Goal: Task Accomplishment & Management: Use online tool/utility

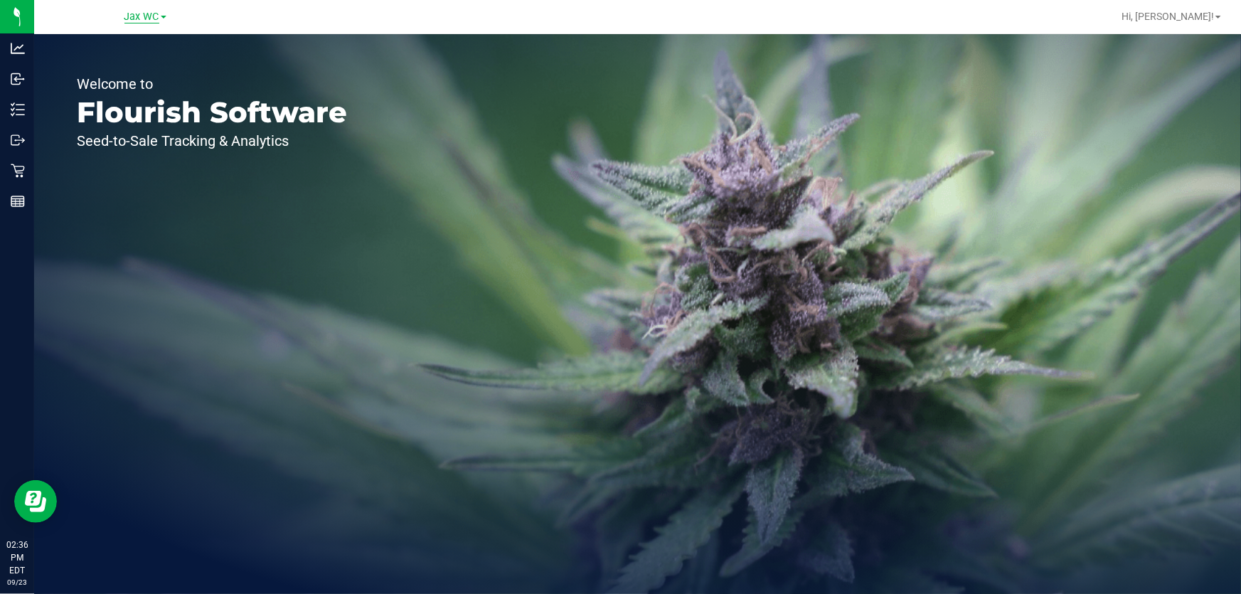
click at [136, 14] on span "Jax WC" at bounding box center [141, 17] width 35 height 13
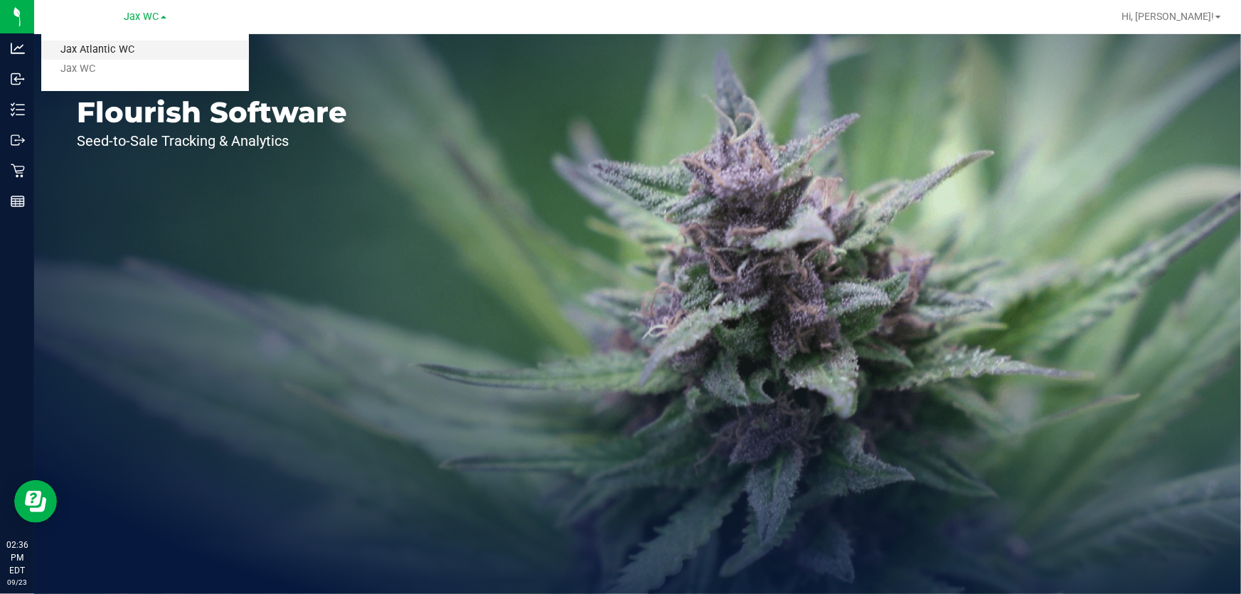
click at [134, 46] on link "Jax Atlantic WC" at bounding box center [145, 50] width 208 height 19
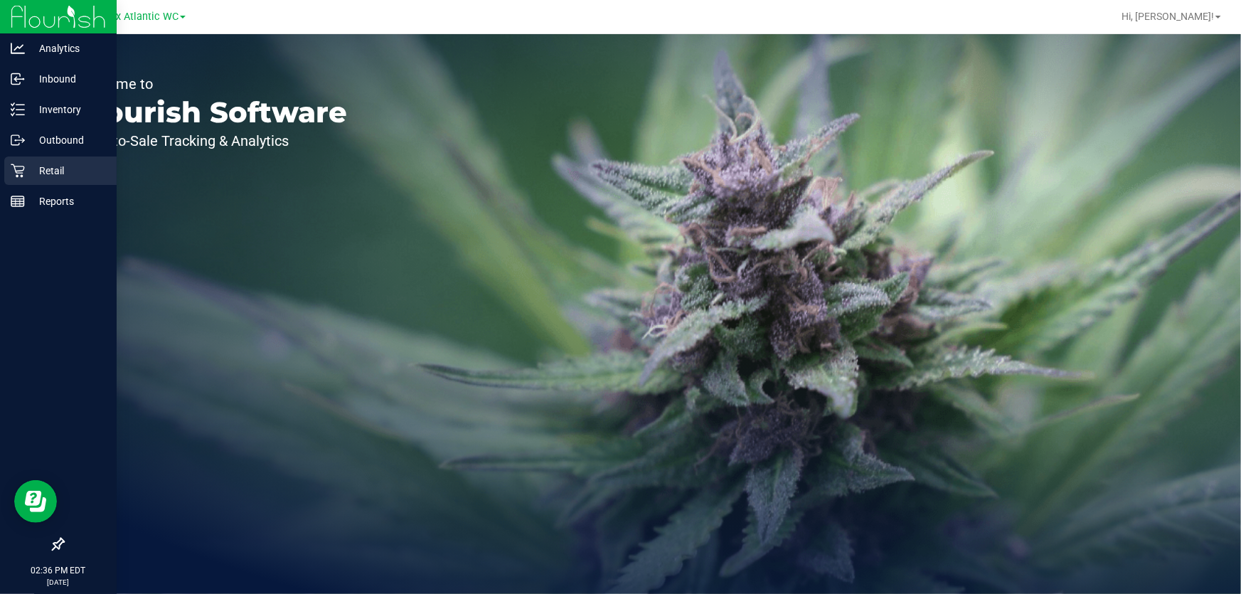
click at [18, 170] on icon at bounding box center [18, 171] width 14 height 14
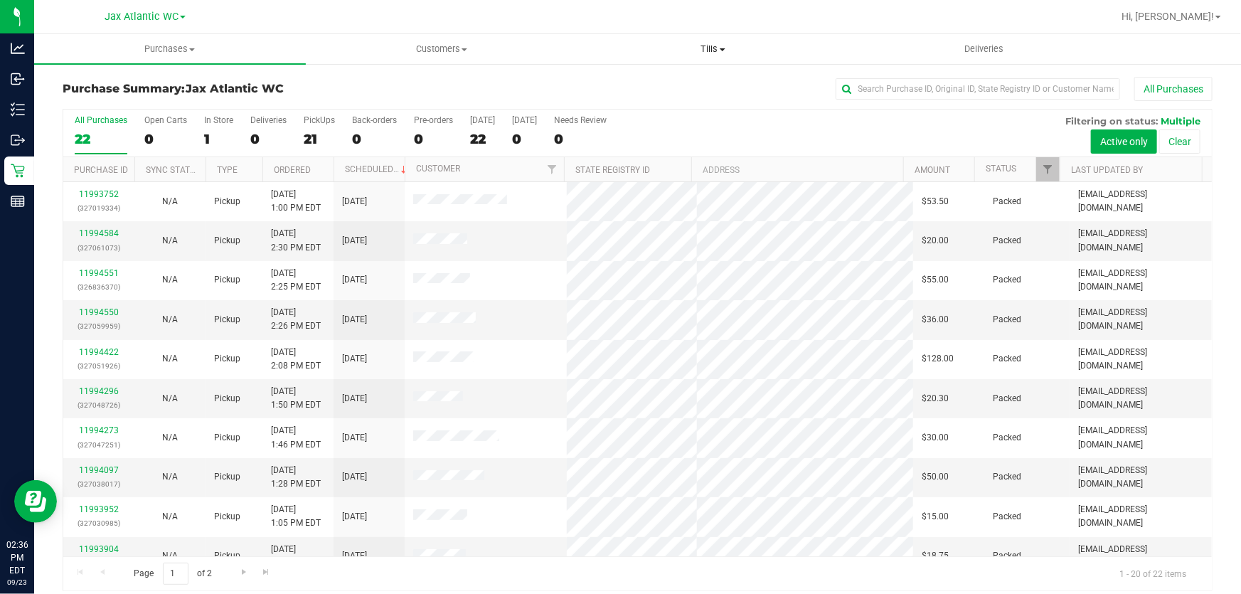
click at [714, 43] on span "Tills" at bounding box center [713, 49] width 270 height 13
click at [687, 79] on li "Manage tills" at bounding box center [713, 86] width 272 height 17
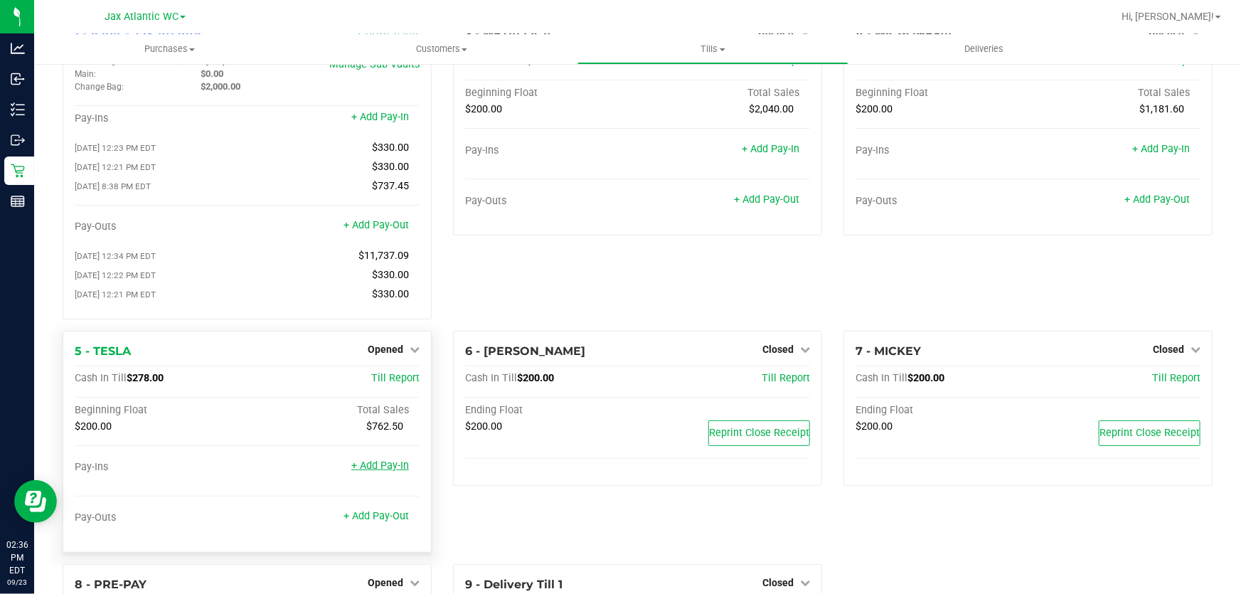
scroll to position [193, 0]
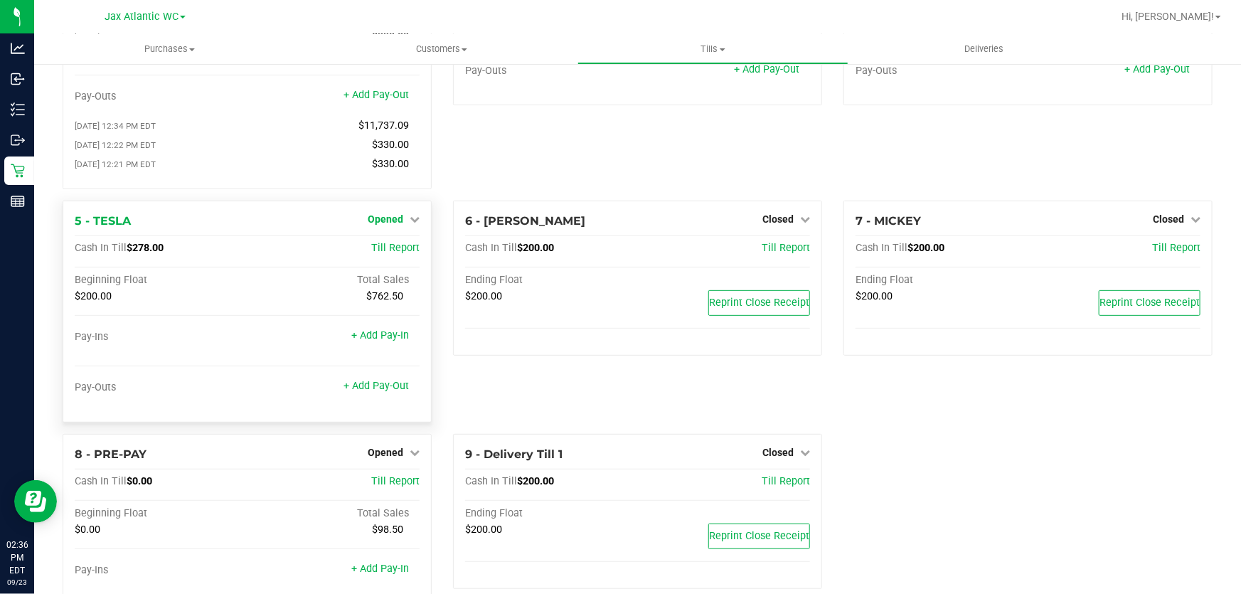
click at [395, 222] on span "Opened" at bounding box center [386, 218] width 36 height 11
click at [405, 252] on div "Close Till" at bounding box center [386, 249] width 105 height 18
click at [378, 252] on link "Close Till" at bounding box center [387, 247] width 38 height 11
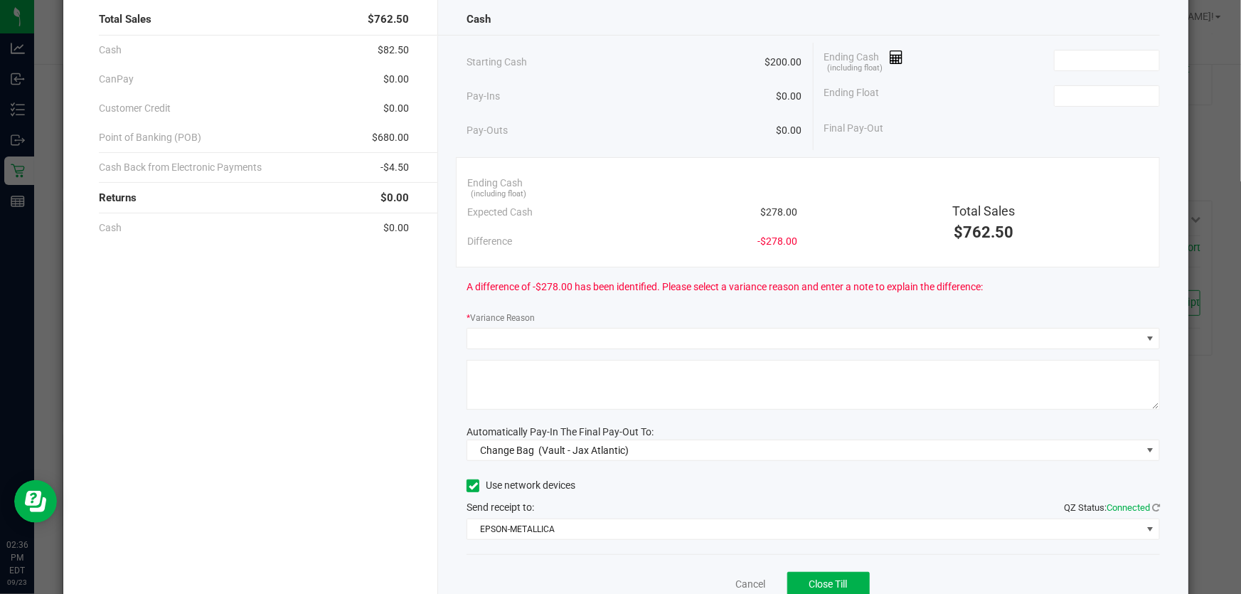
scroll to position [0, 0]
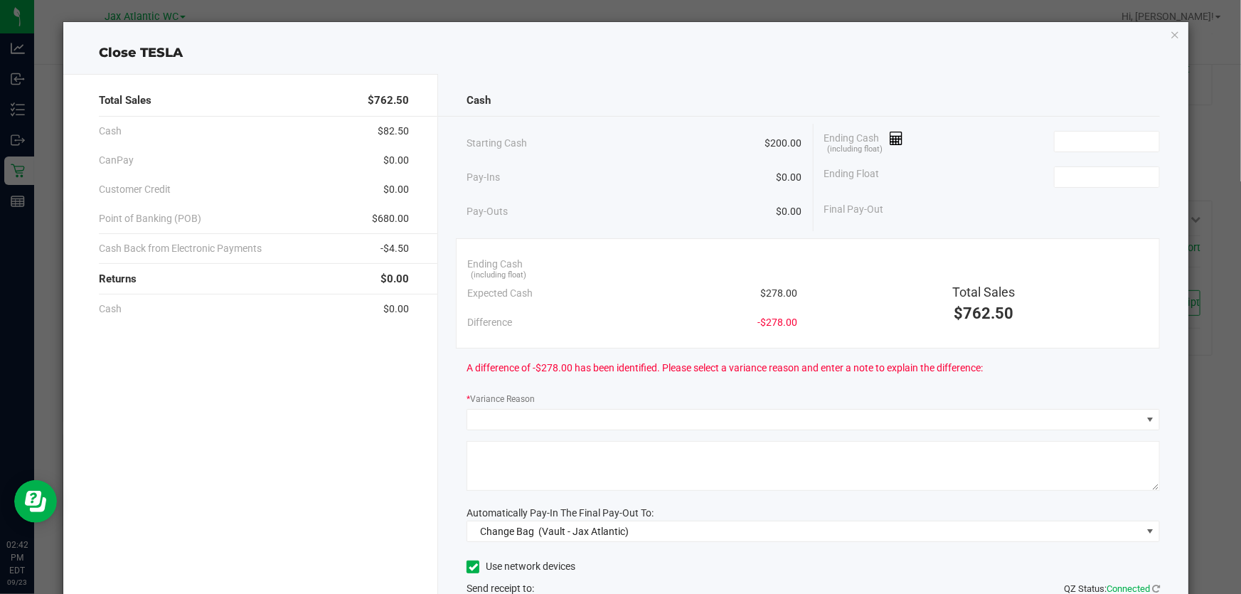
drag, startPoint x: 1072, startPoint y: 107, endPoint x: 1074, endPoint y: 117, distance: 10.1
click at [1072, 107] on div "Cash" at bounding box center [812, 100] width 693 height 31
click at [1076, 143] on input at bounding box center [1107, 142] width 105 height 20
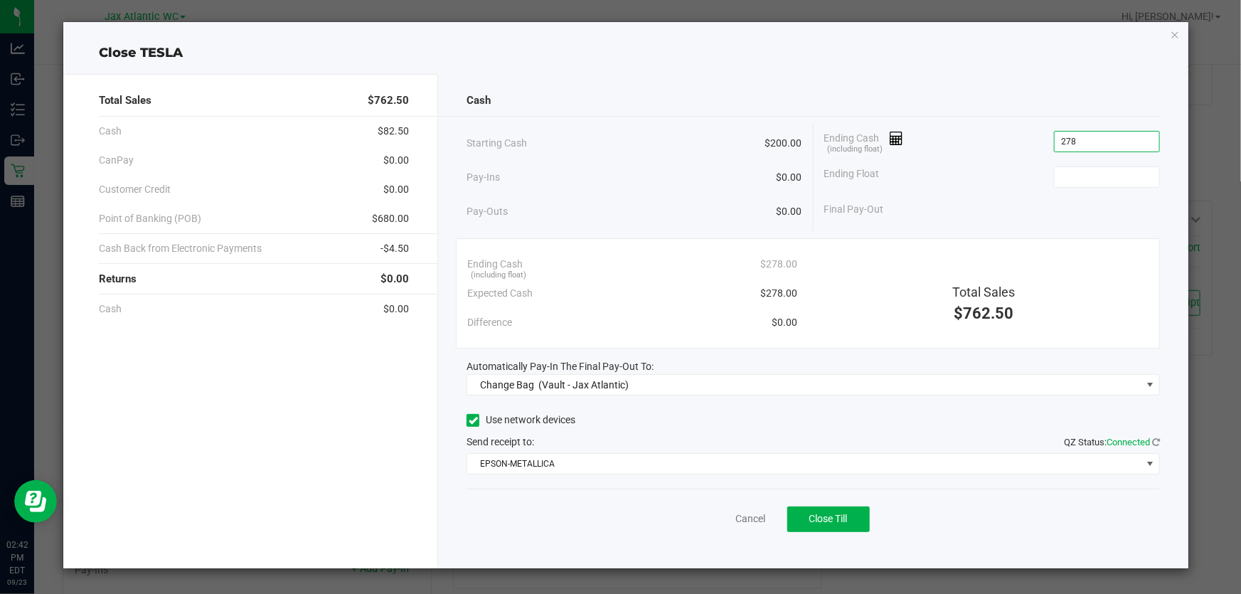
type input "$278.00"
type input "$200.00"
click at [1008, 85] on div "Cash" at bounding box center [812, 100] width 693 height 31
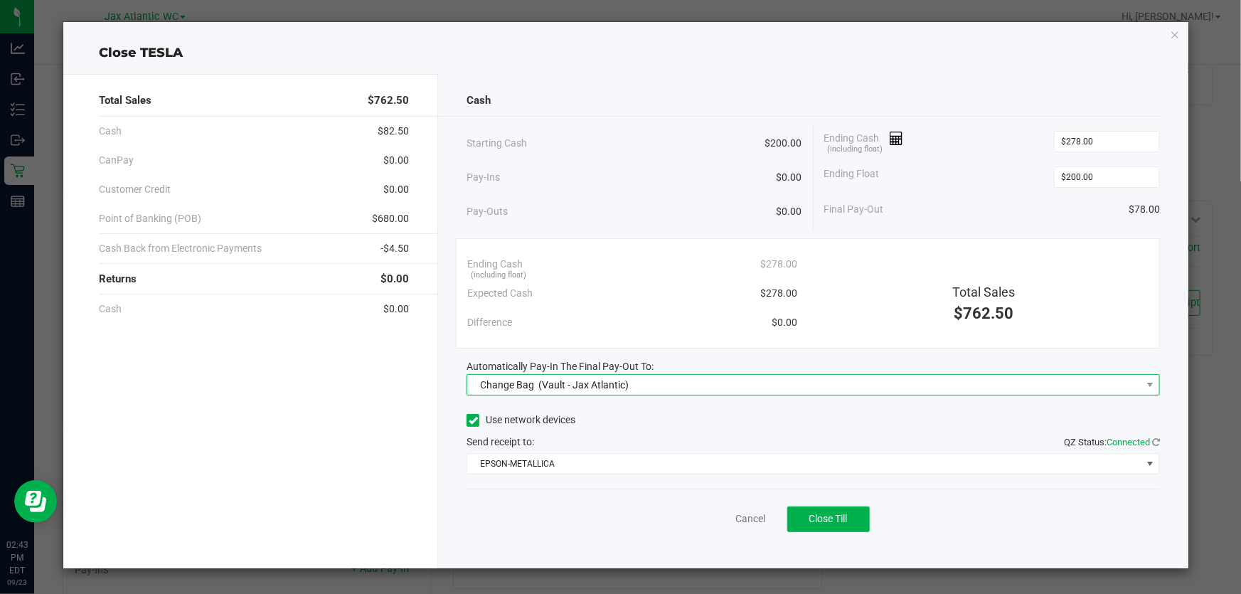
click at [614, 386] on span "(Vault - Jax Atlantic)" at bounding box center [583, 384] width 90 height 11
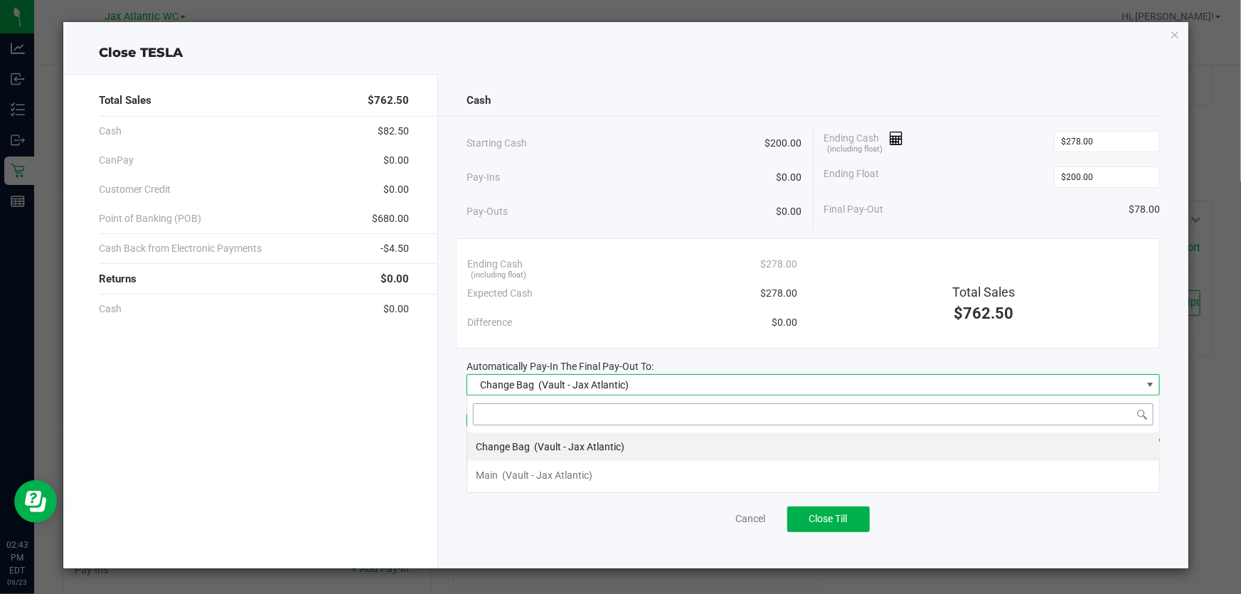
scroll to position [21, 693]
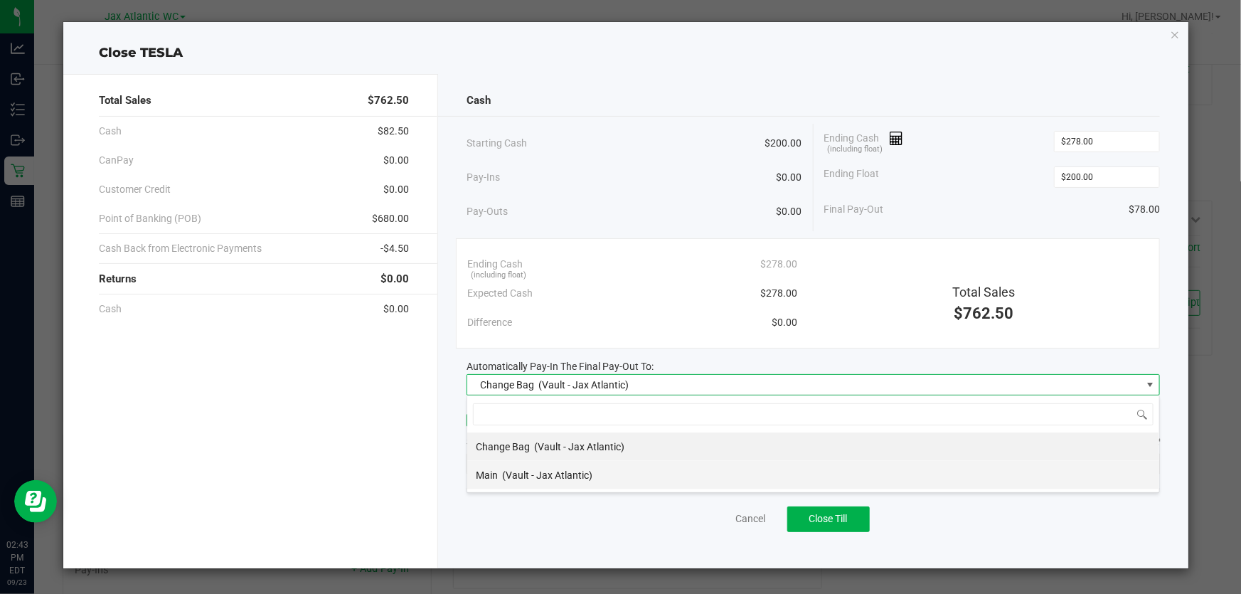
click at [579, 476] on span "(Vault - Jax Atlantic)" at bounding box center [547, 474] width 90 height 11
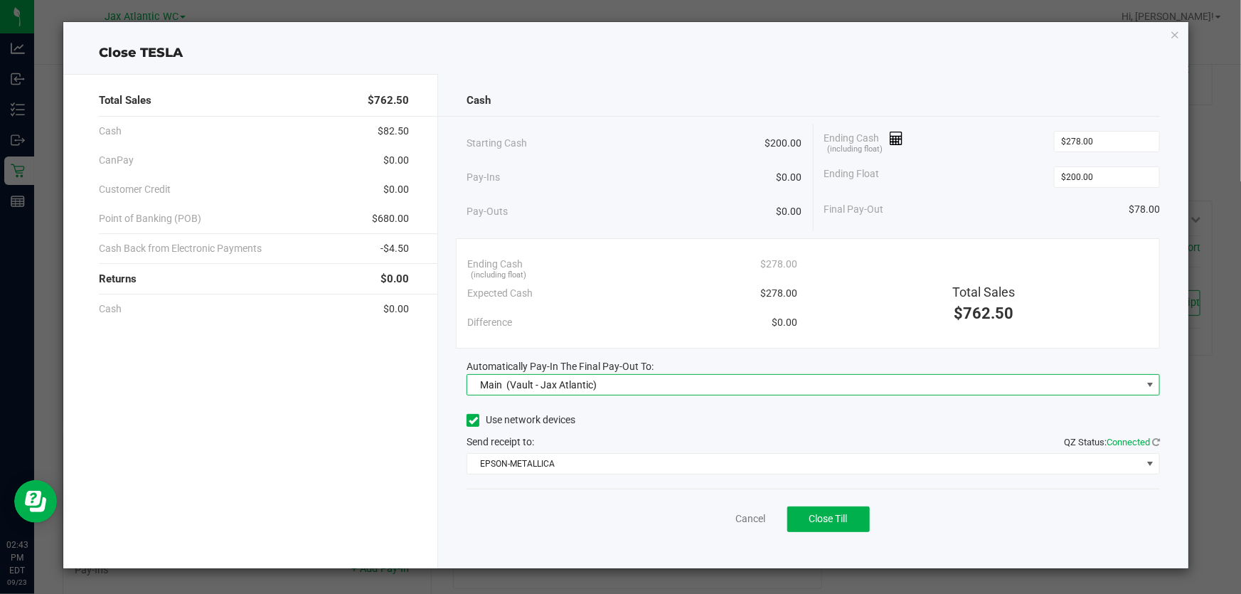
click at [625, 231] on div "Cash Starting Cash $200.00 Pay-Ins $0.00 Pay-Outs $0.00 Ending Cash (including …" at bounding box center [813, 321] width 750 height 494
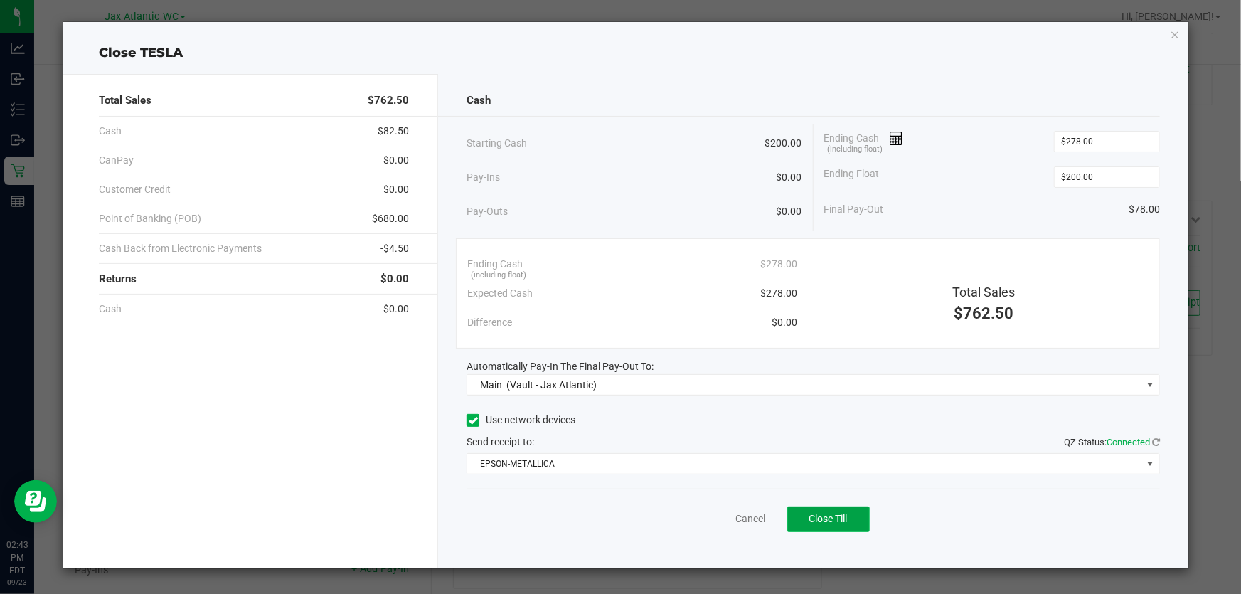
click at [834, 530] on button "Close Till" at bounding box center [828, 519] width 82 height 26
click at [721, 515] on link "Dismiss" at bounding box center [719, 518] width 34 height 15
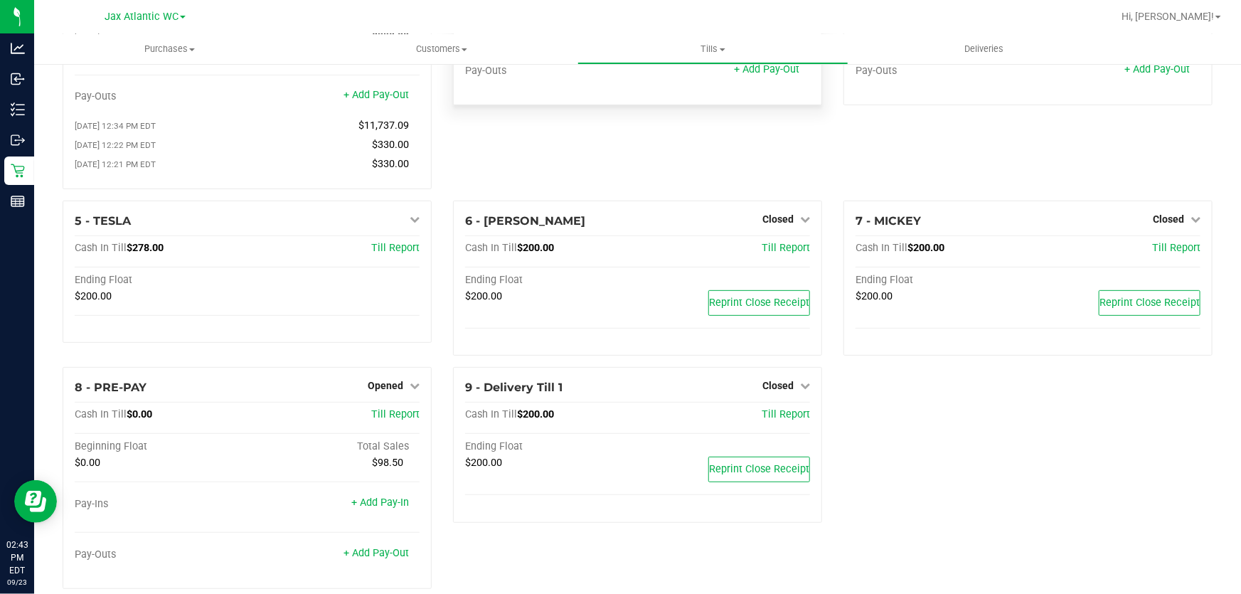
scroll to position [0, 0]
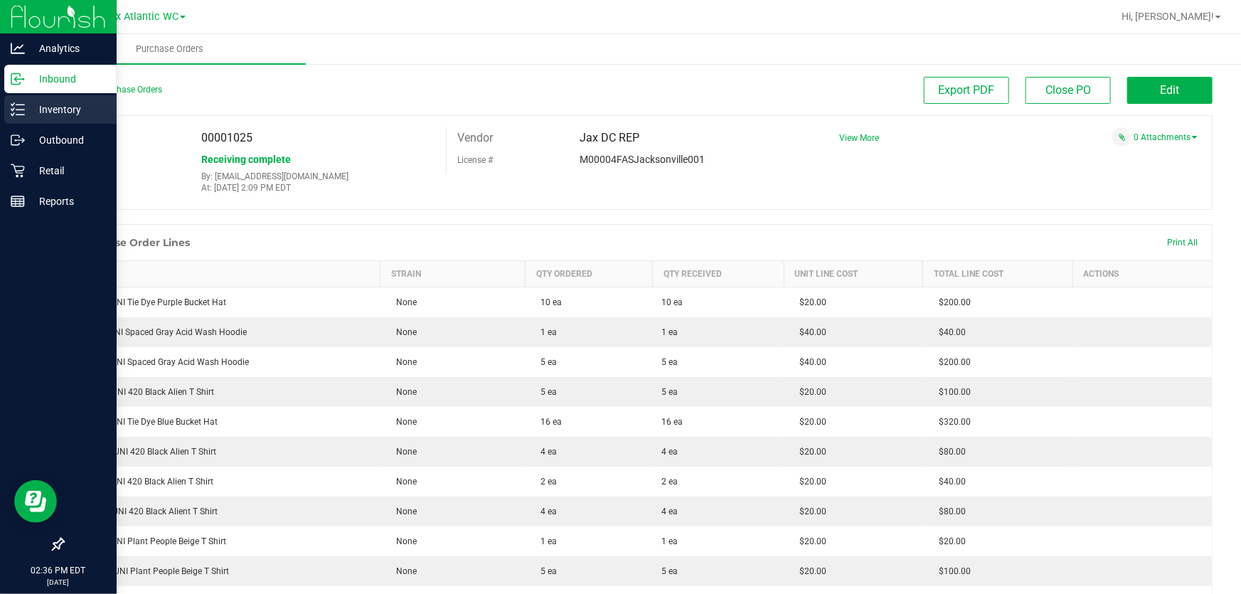
click at [87, 114] on p "Inventory" at bounding box center [67, 109] width 85 height 17
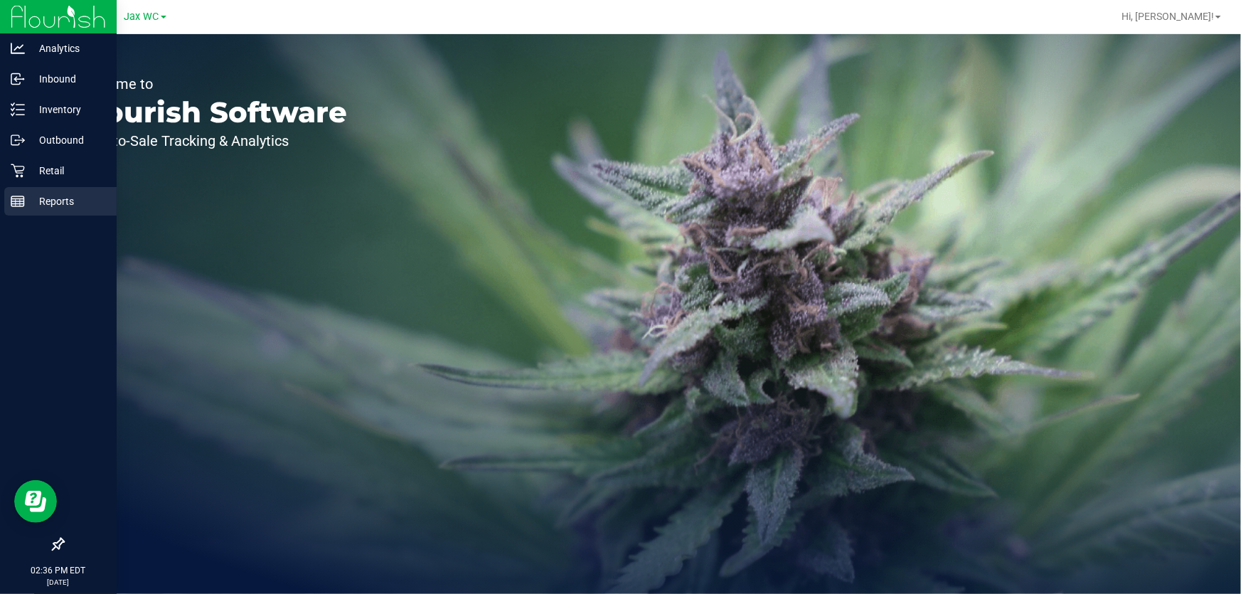
click at [69, 199] on p "Reports" at bounding box center [67, 201] width 85 height 17
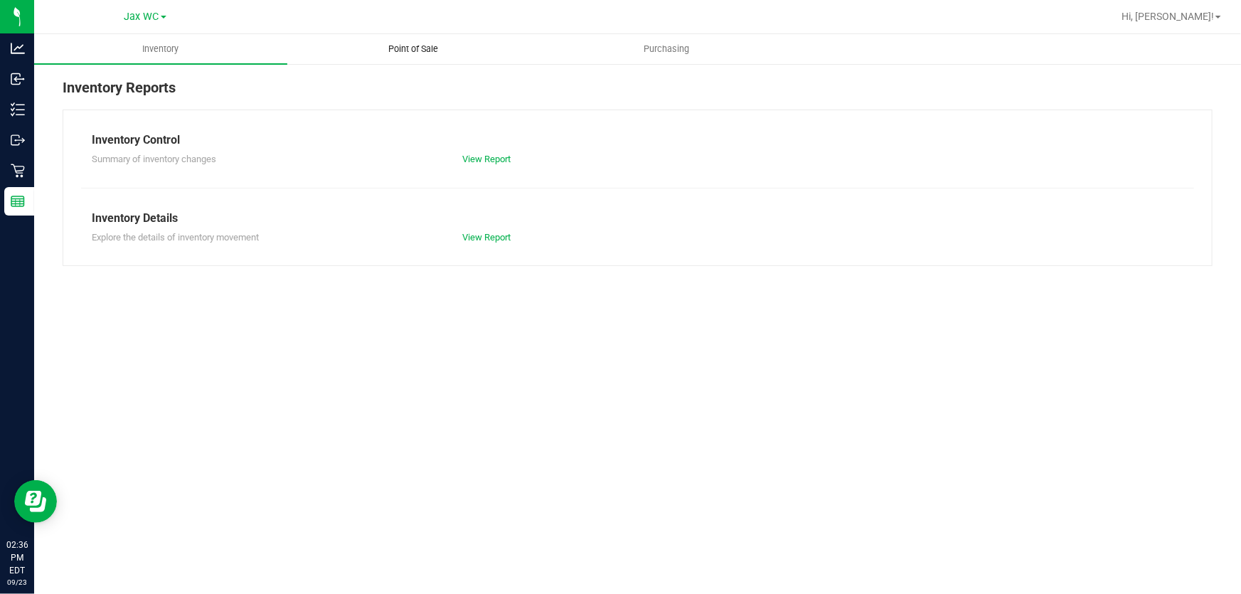
click at [410, 55] on span "Point of Sale" at bounding box center [414, 49] width 88 height 13
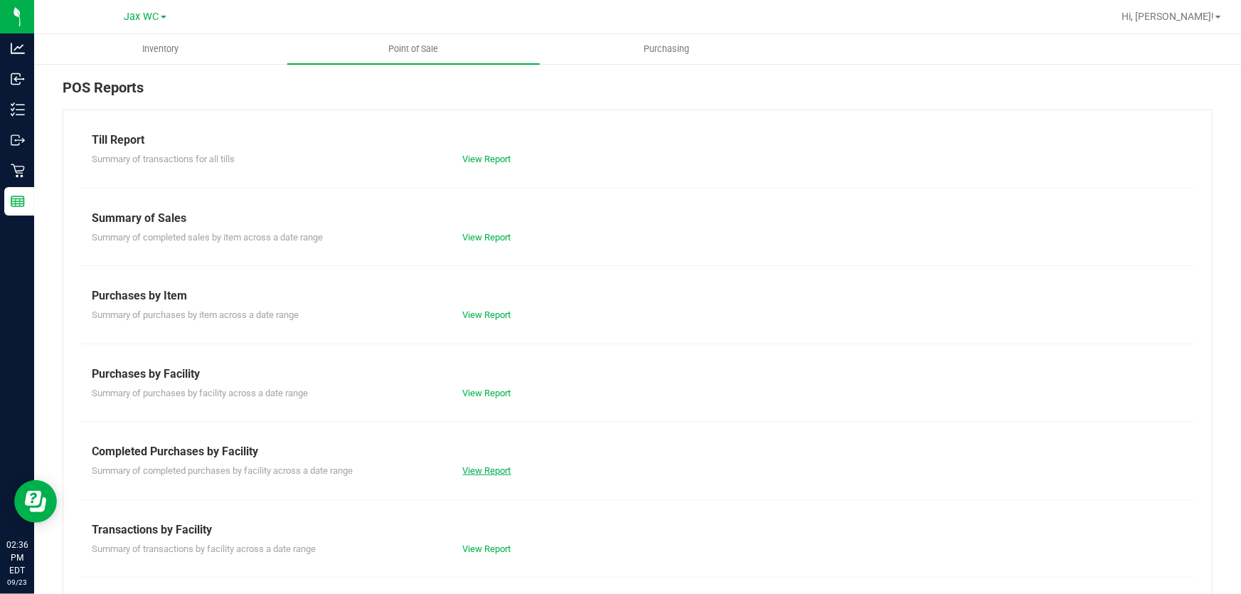
click at [484, 468] on link "View Report" at bounding box center [487, 470] width 48 height 11
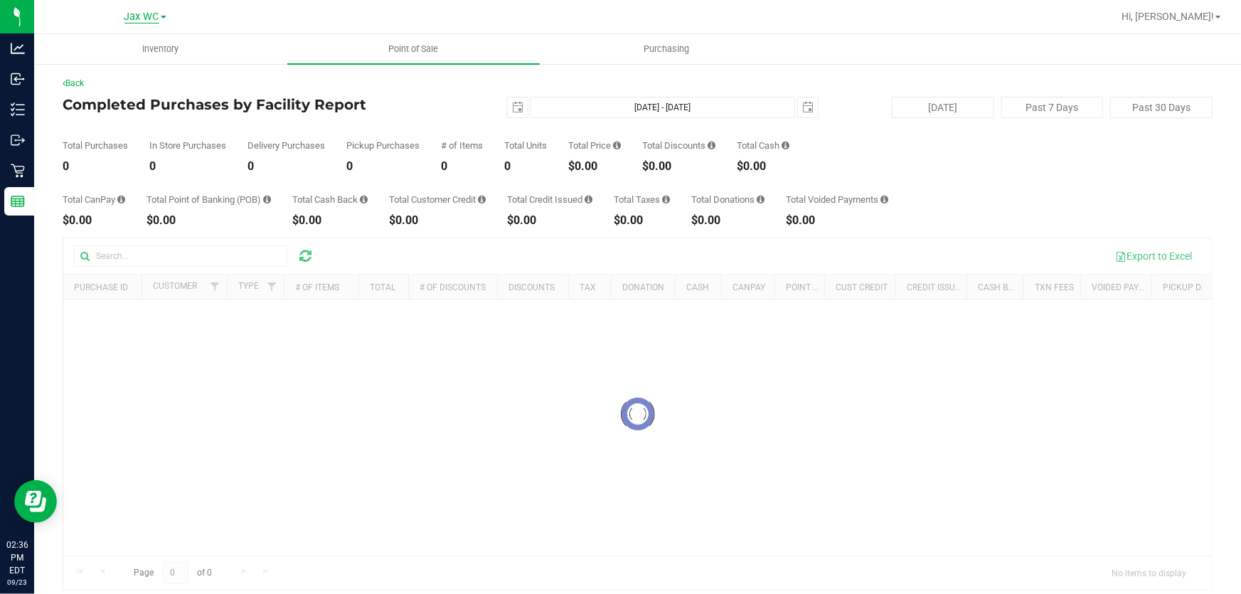
click at [147, 19] on span "Jax WC" at bounding box center [141, 17] width 35 height 13
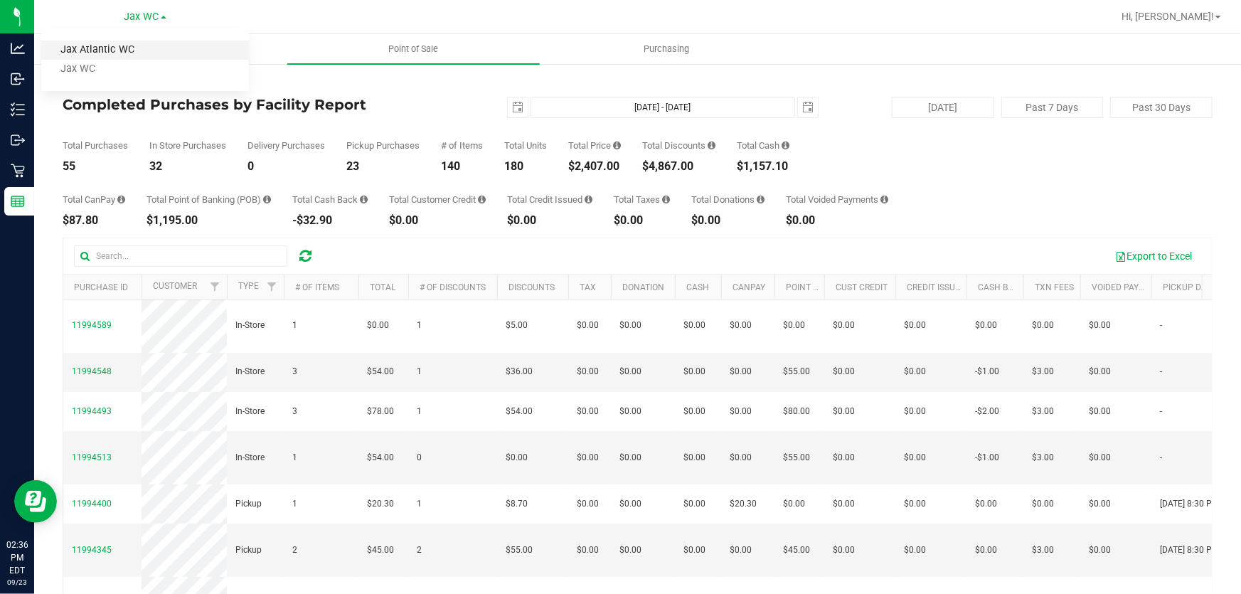
click at [133, 49] on link "Jax Atlantic WC" at bounding box center [145, 50] width 208 height 19
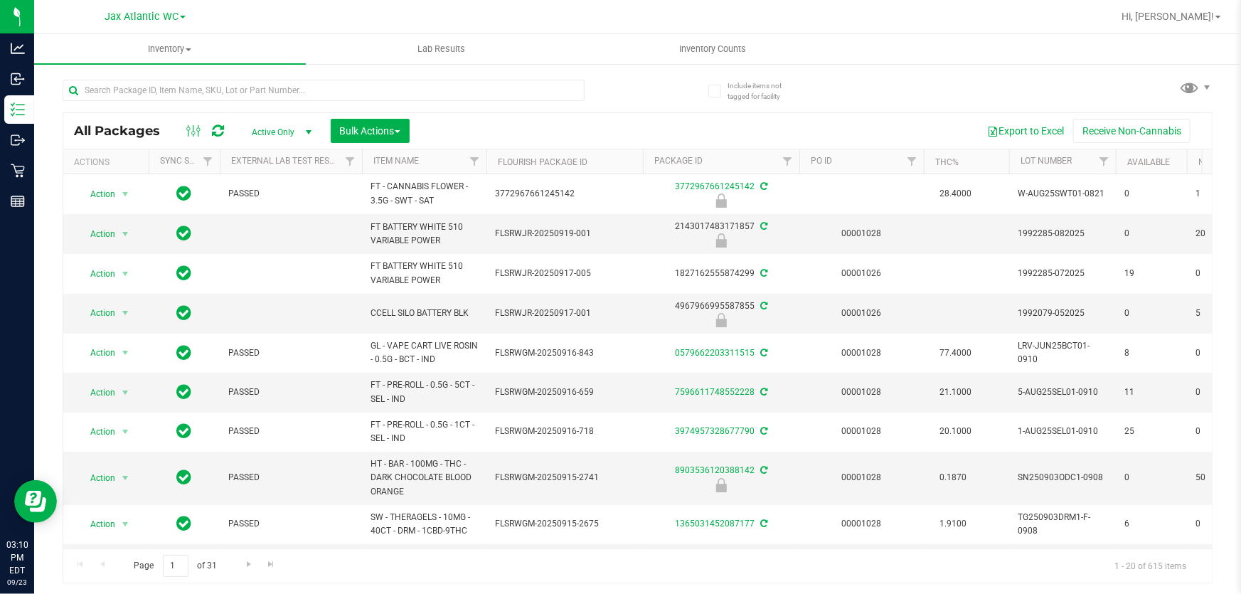
click at [208, 71] on div at bounding box center [350, 90] width 575 height 46
click at [188, 91] on input "text" at bounding box center [324, 90] width 522 height 21
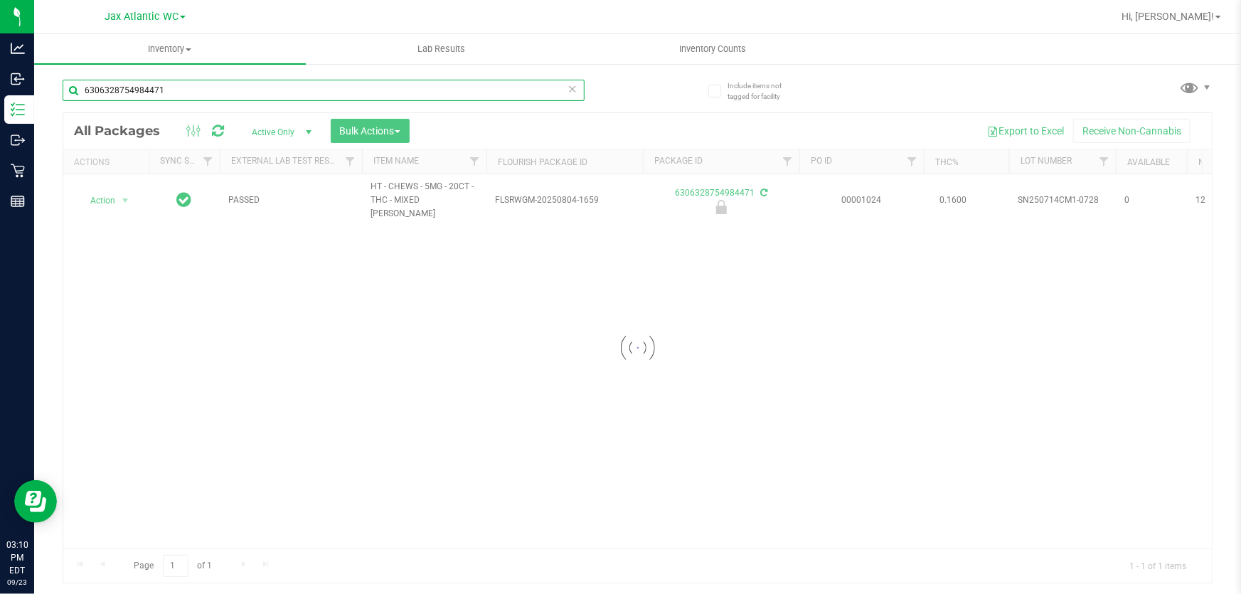
type input "6306328754984471"
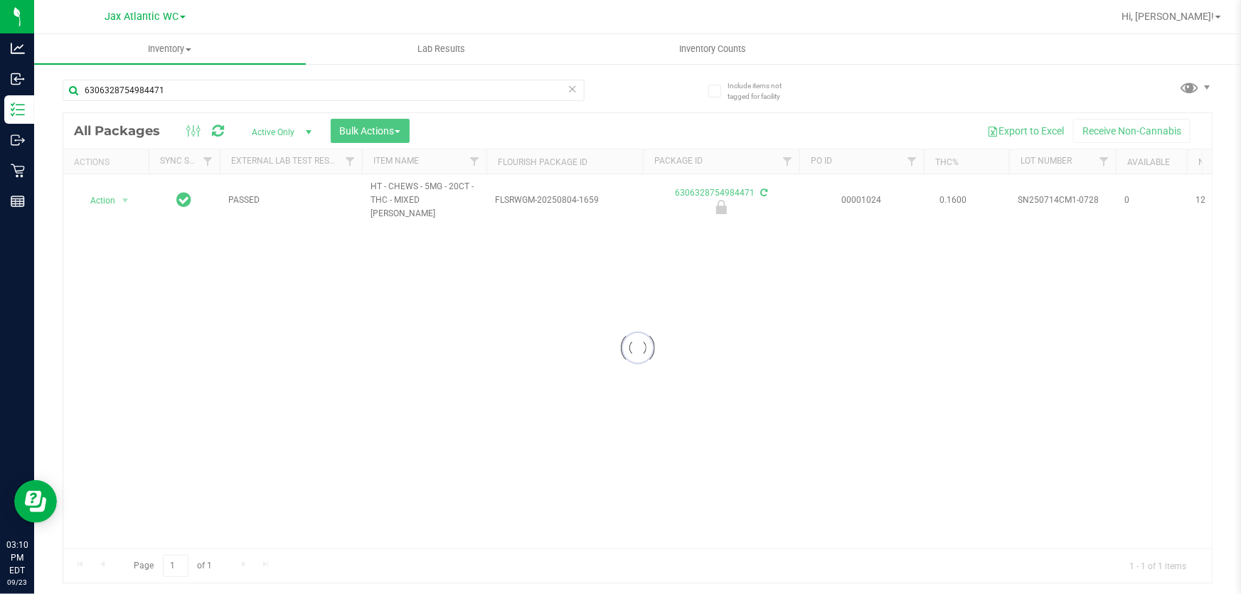
click at [100, 198] on div at bounding box center [637, 347] width 1148 height 469
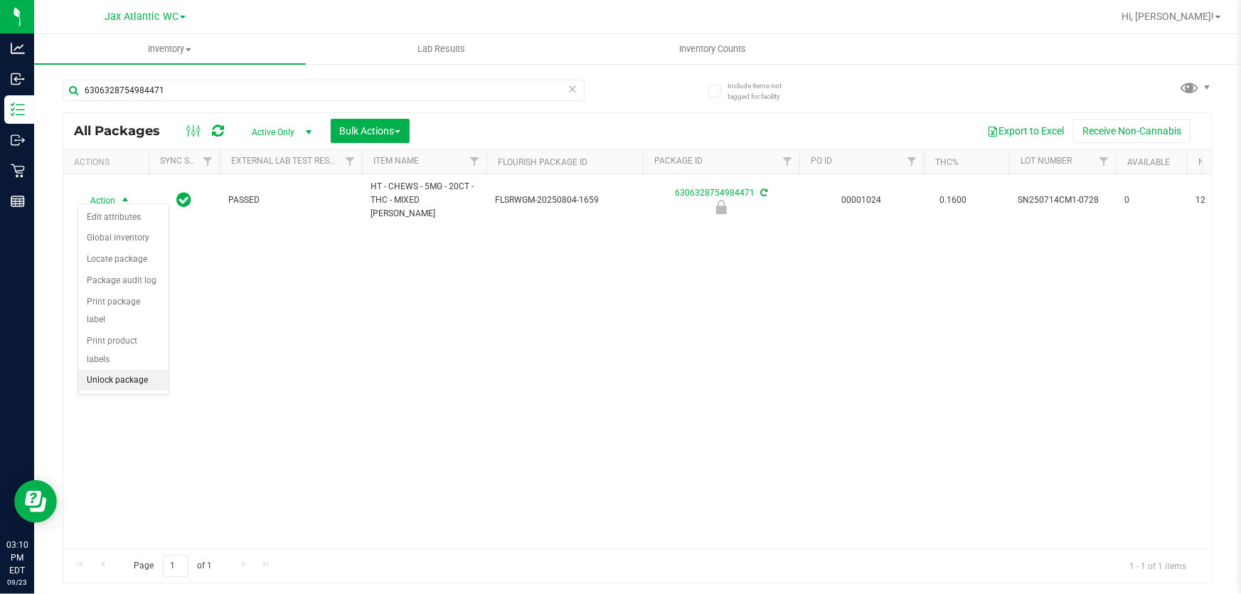
click at [127, 370] on li "Unlock package" at bounding box center [123, 380] width 90 height 21
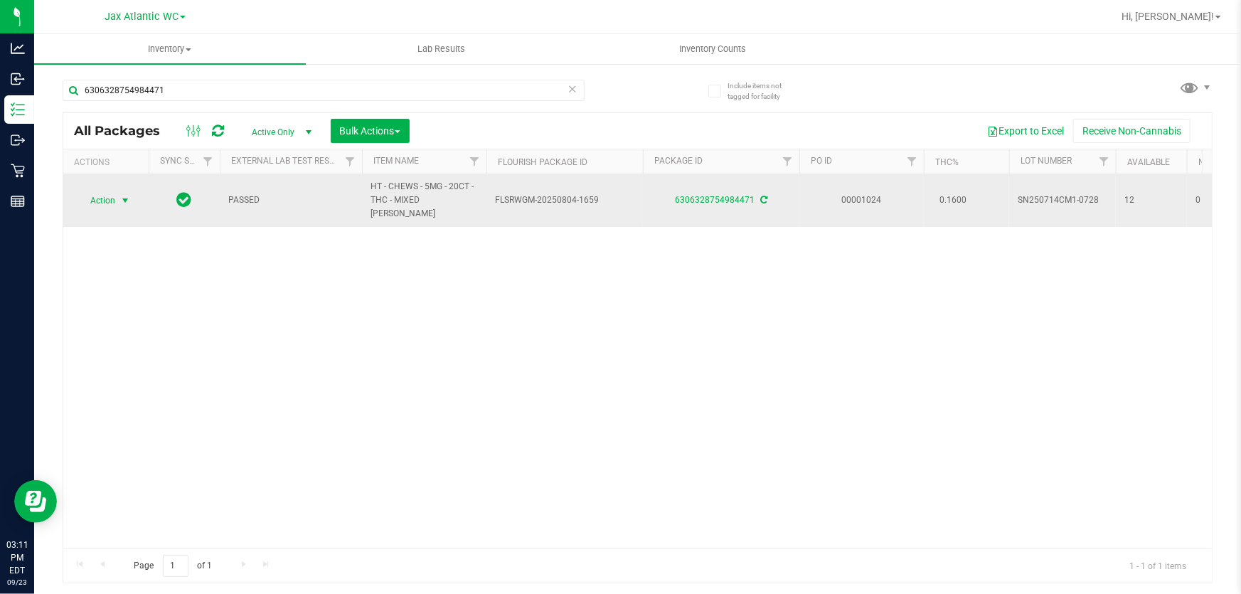
click at [107, 198] on span "Action" at bounding box center [97, 201] width 38 height 20
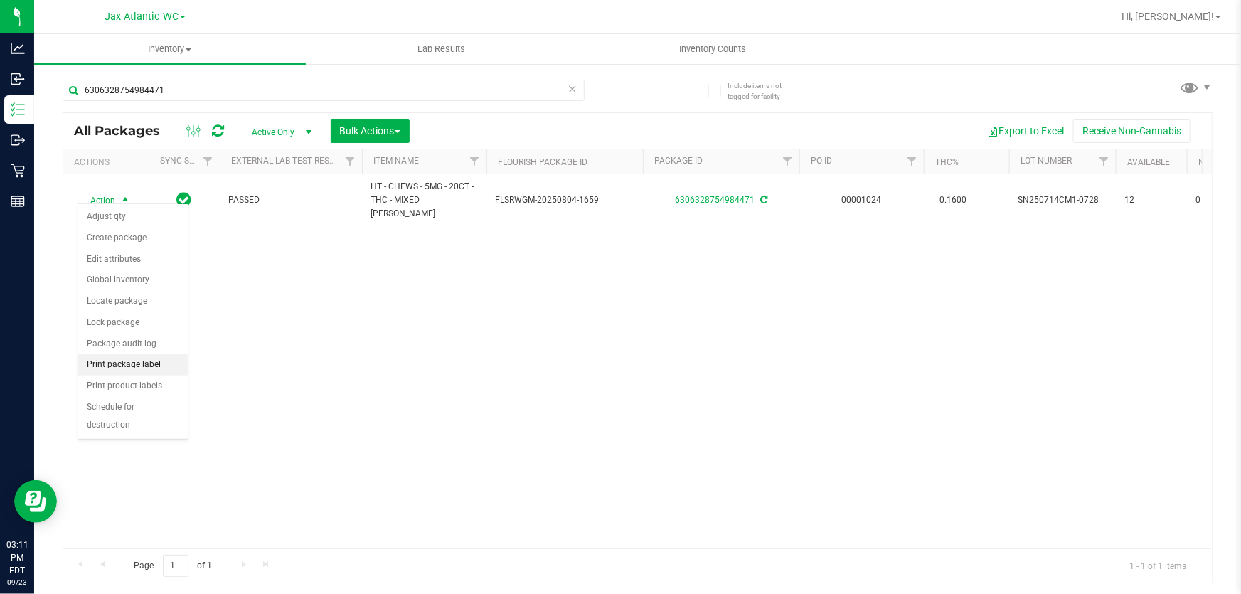
click at [142, 370] on li "Print package label" at bounding box center [133, 364] width 110 height 21
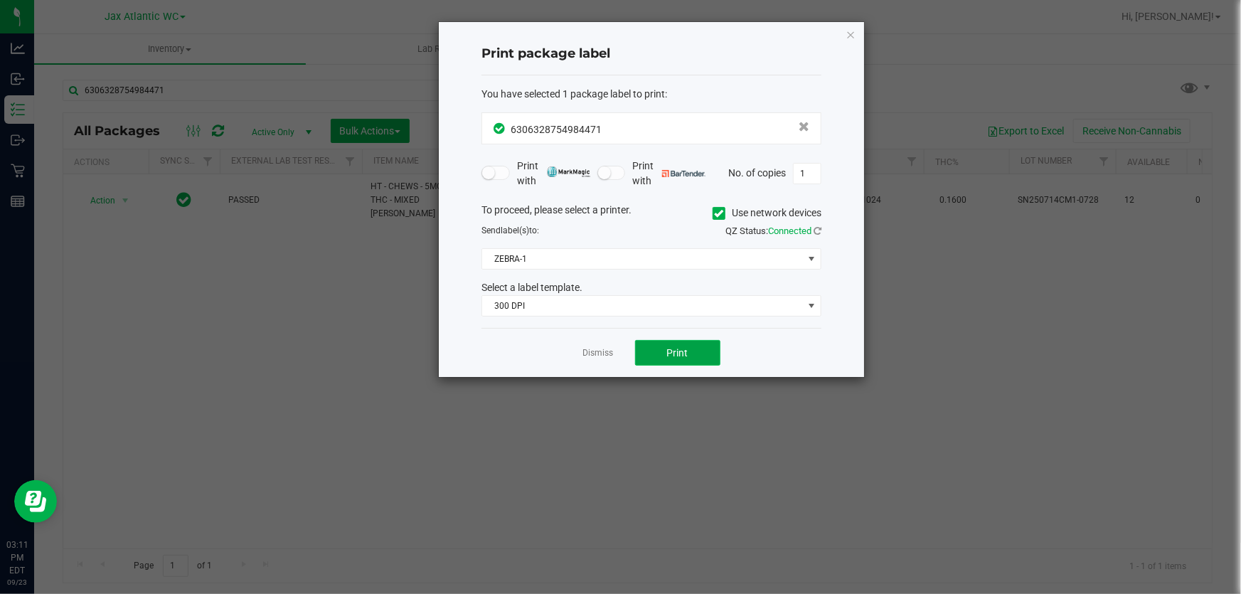
click at [668, 349] on span "Print" at bounding box center [677, 352] width 21 height 11
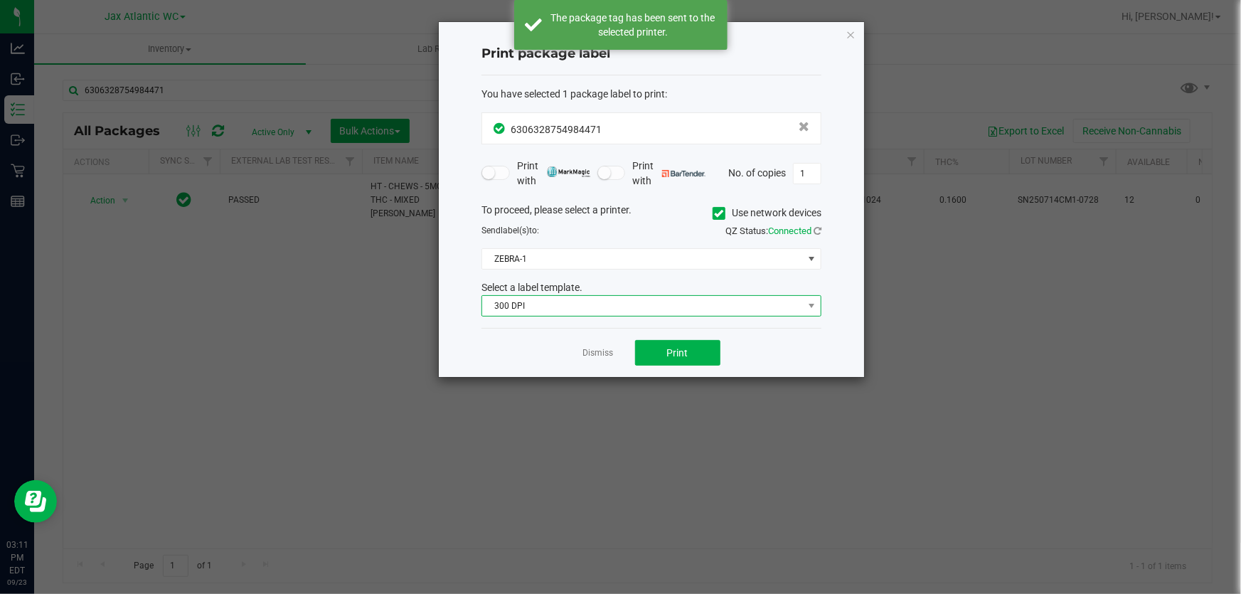
click at [597, 305] on span "300 DPI" at bounding box center [642, 306] width 321 height 20
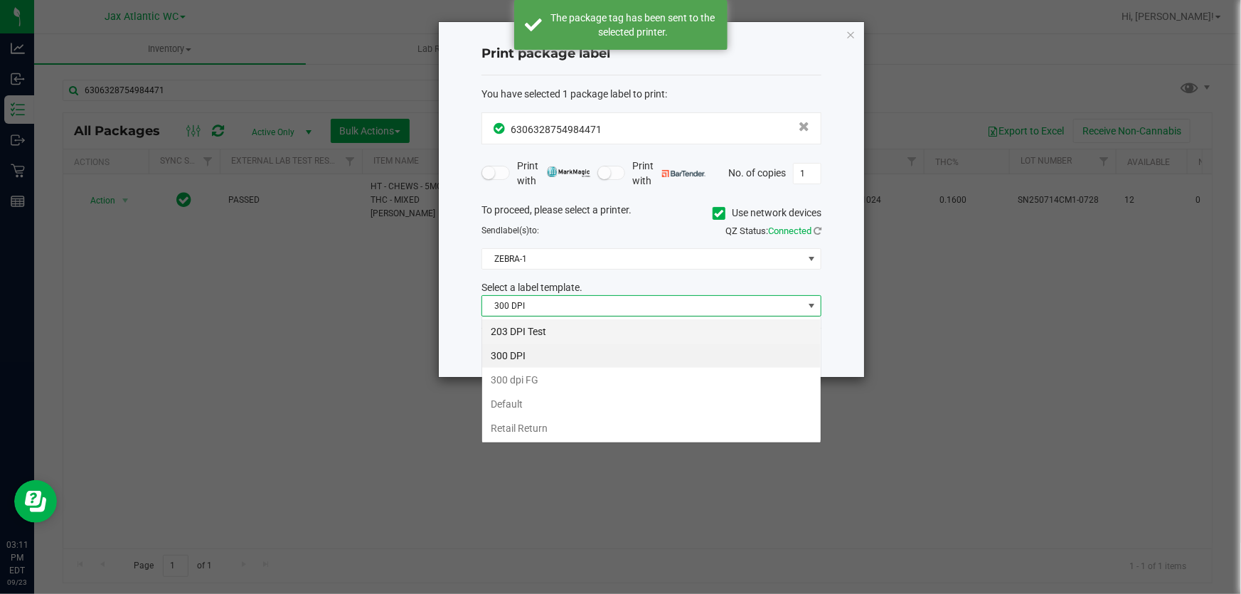
scroll to position [21, 340]
click at [546, 331] on li "203 DPI Test" at bounding box center [651, 331] width 338 height 24
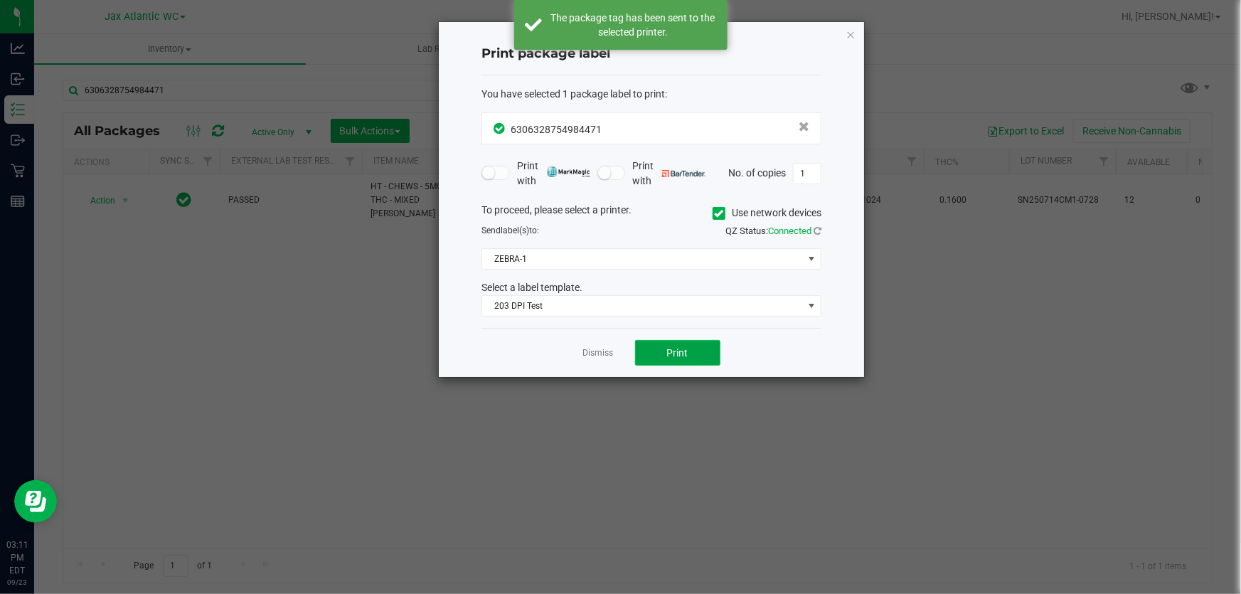
click at [678, 361] on button "Print" at bounding box center [677, 353] width 85 height 26
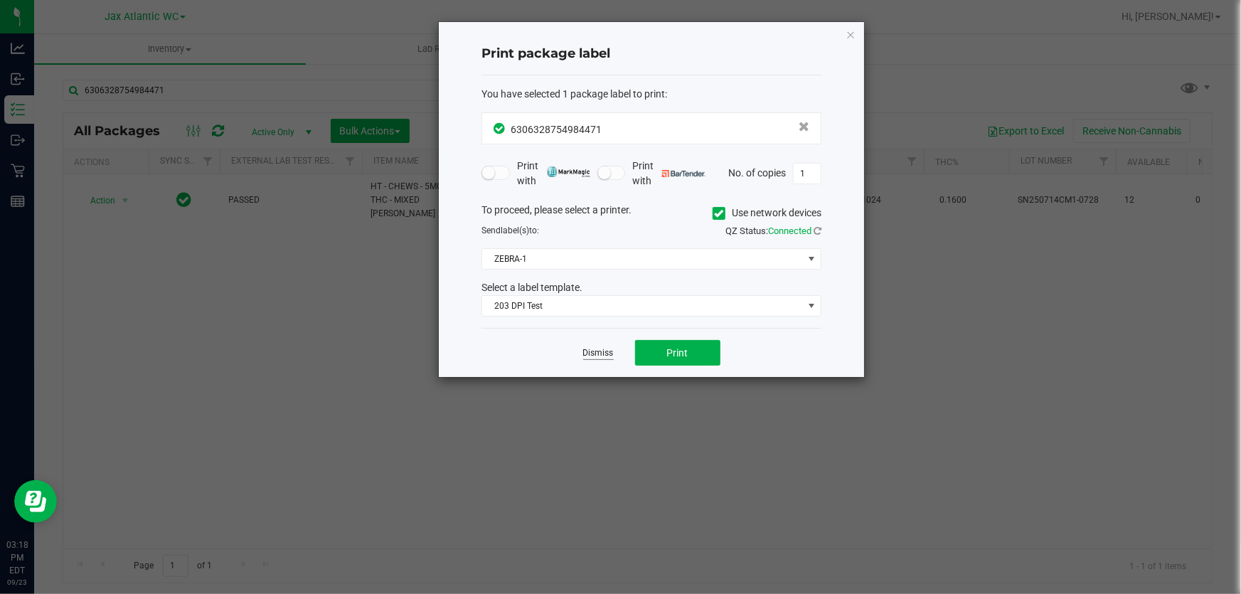
click at [594, 358] on link "Dismiss" at bounding box center [598, 353] width 31 height 12
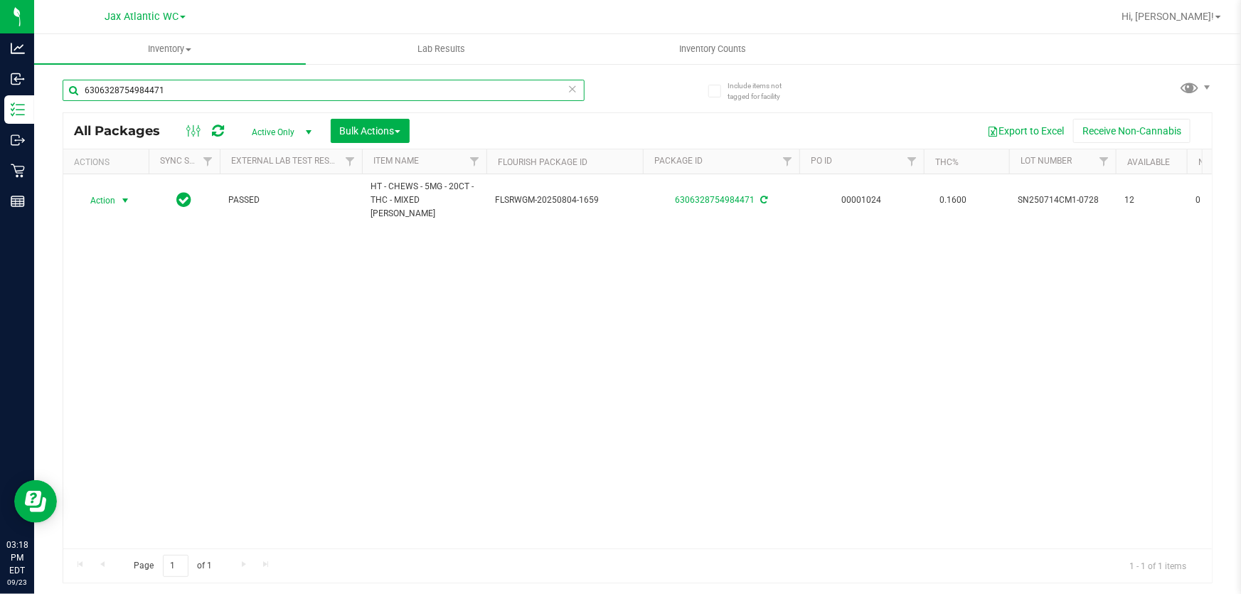
click at [364, 92] on input "6306328754984471" at bounding box center [324, 90] width 522 height 21
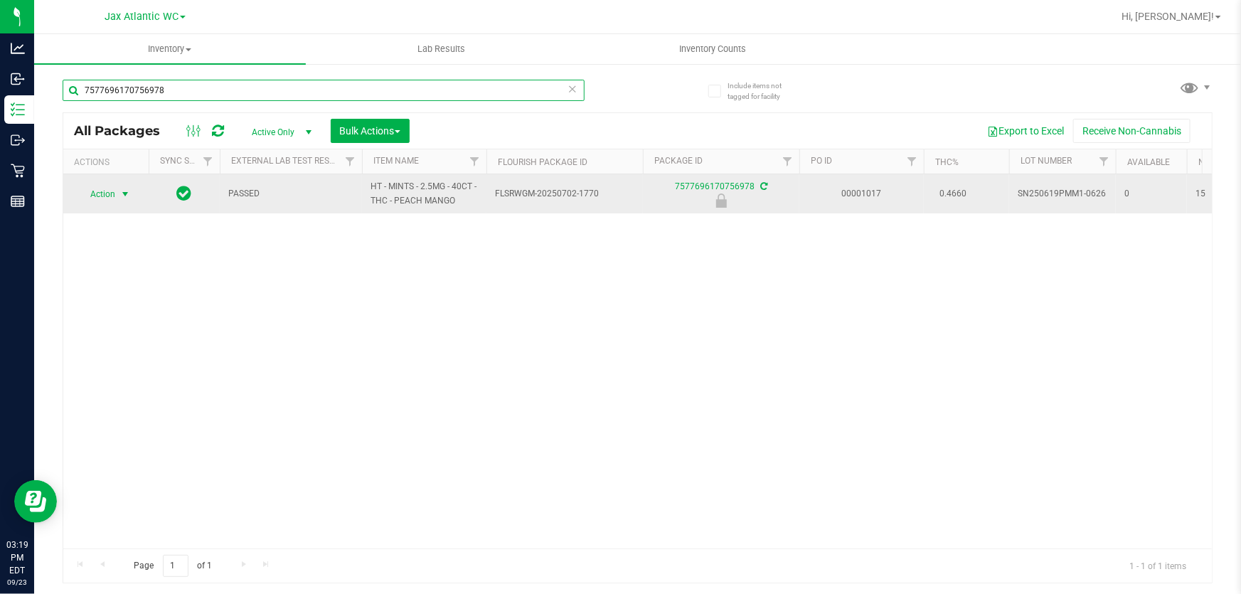
type input "7577696170756978"
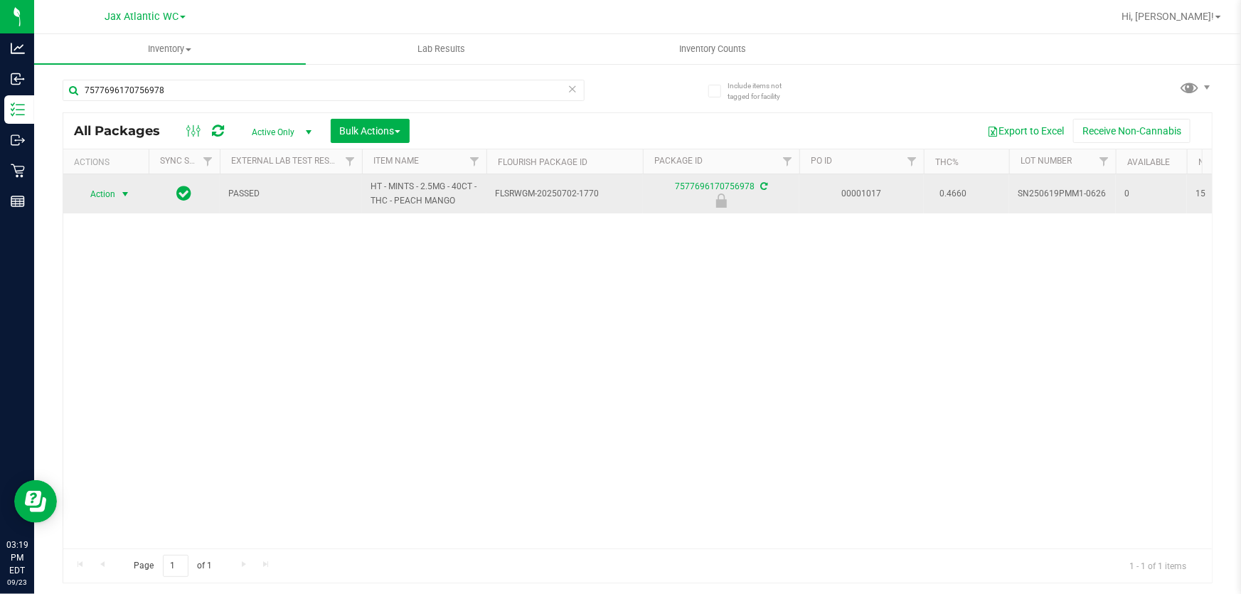
click at [112, 191] on span "Action" at bounding box center [97, 194] width 38 height 20
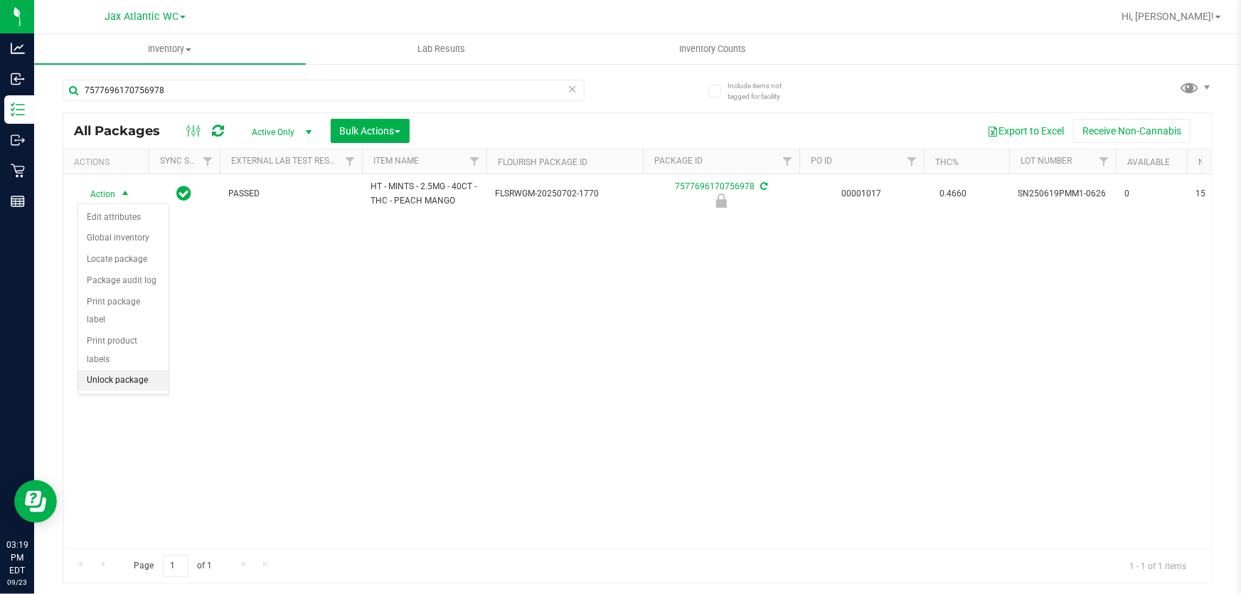
drag, startPoint x: 132, startPoint y: 366, endPoint x: 122, endPoint y: 367, distance: 9.3
click at [132, 370] on li "Unlock package" at bounding box center [123, 380] width 90 height 21
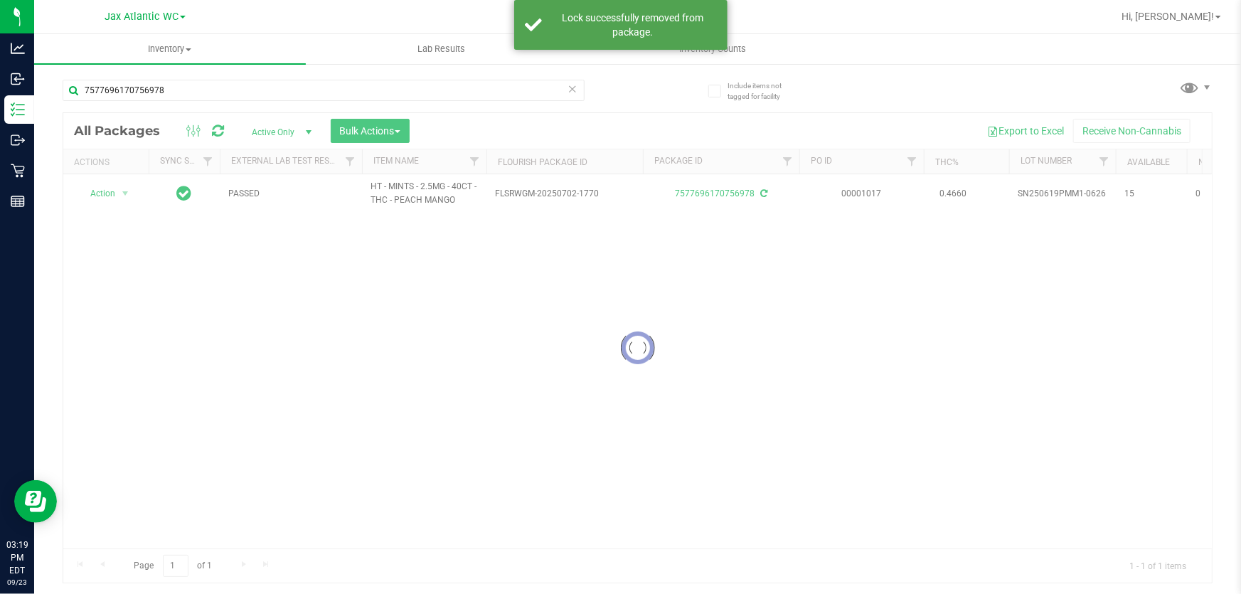
click at [95, 182] on div at bounding box center [637, 347] width 1148 height 469
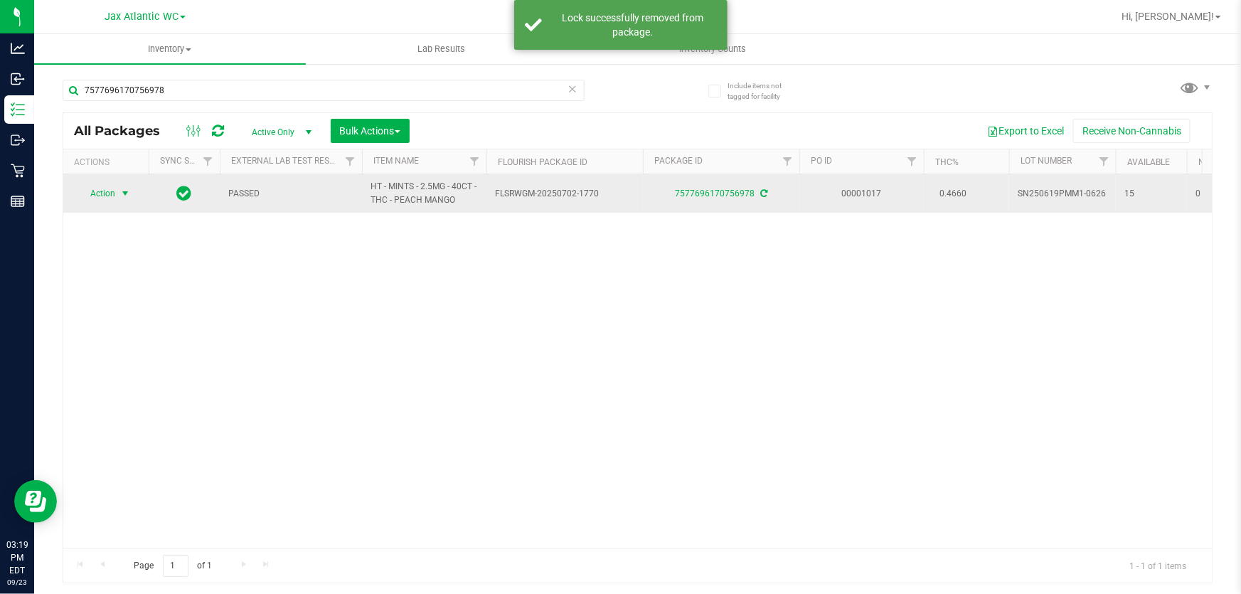
click at [122, 196] on span "select" at bounding box center [124, 193] width 11 height 11
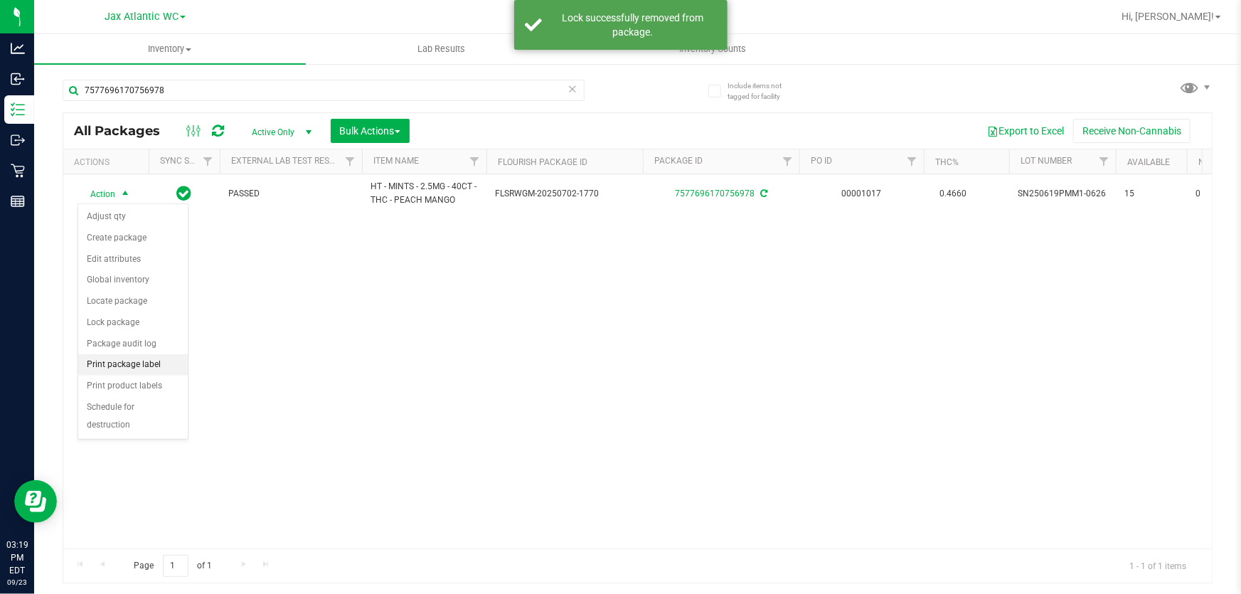
click at [134, 363] on li "Print package label" at bounding box center [133, 364] width 110 height 21
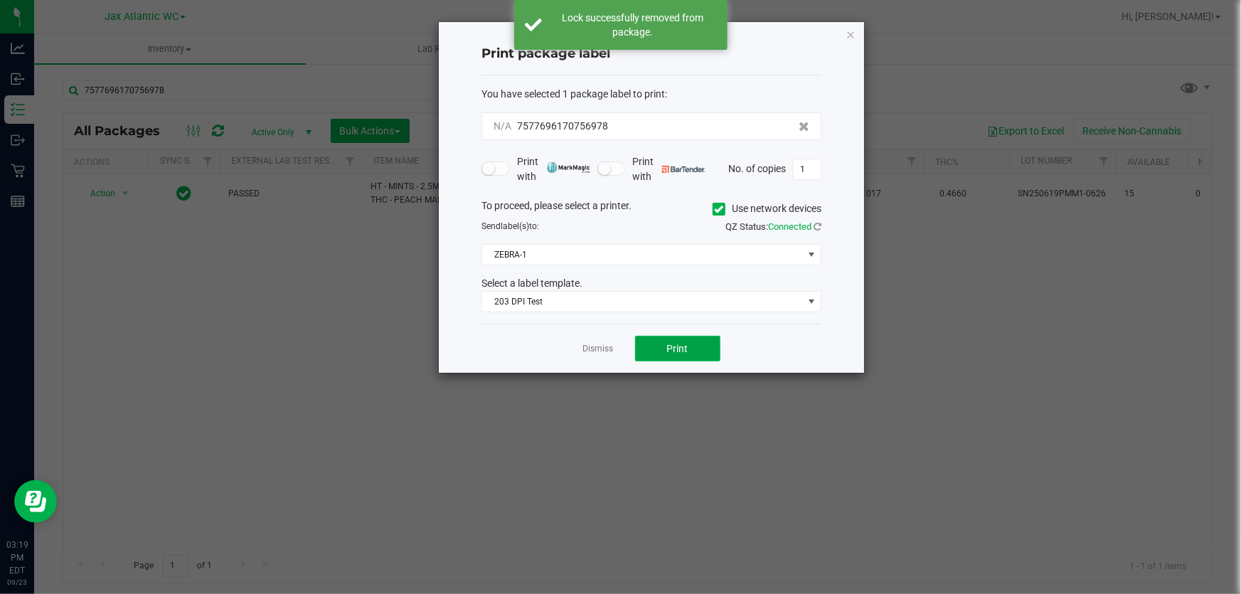
click at [692, 351] on button "Print" at bounding box center [677, 349] width 85 height 26
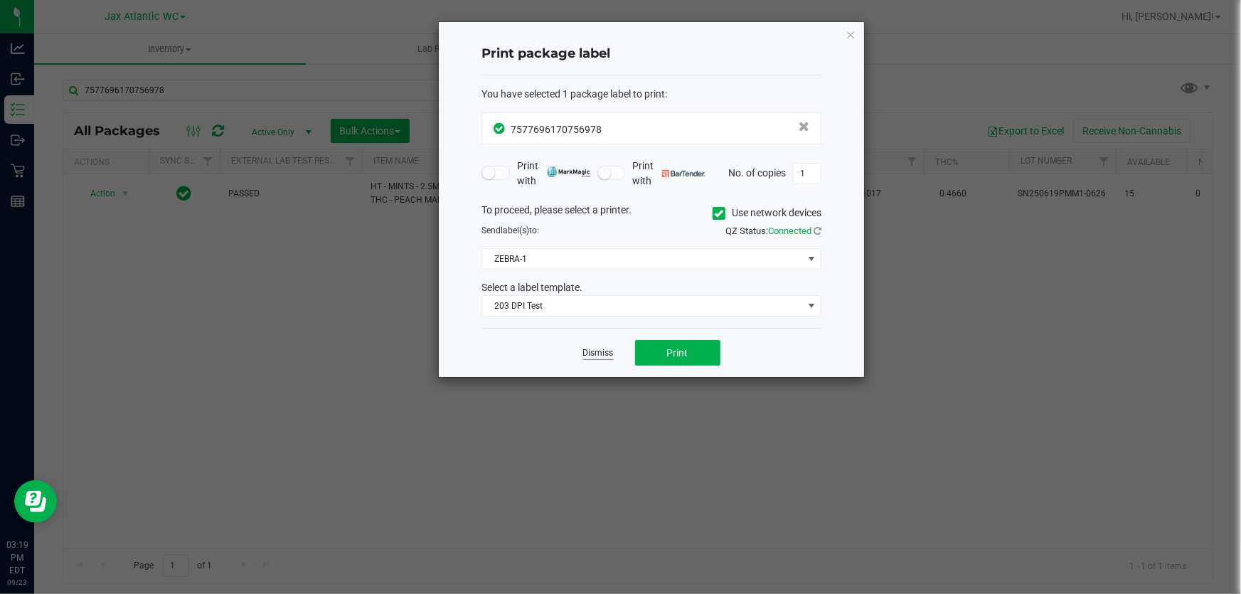
click at [598, 353] on link "Dismiss" at bounding box center [598, 353] width 31 height 12
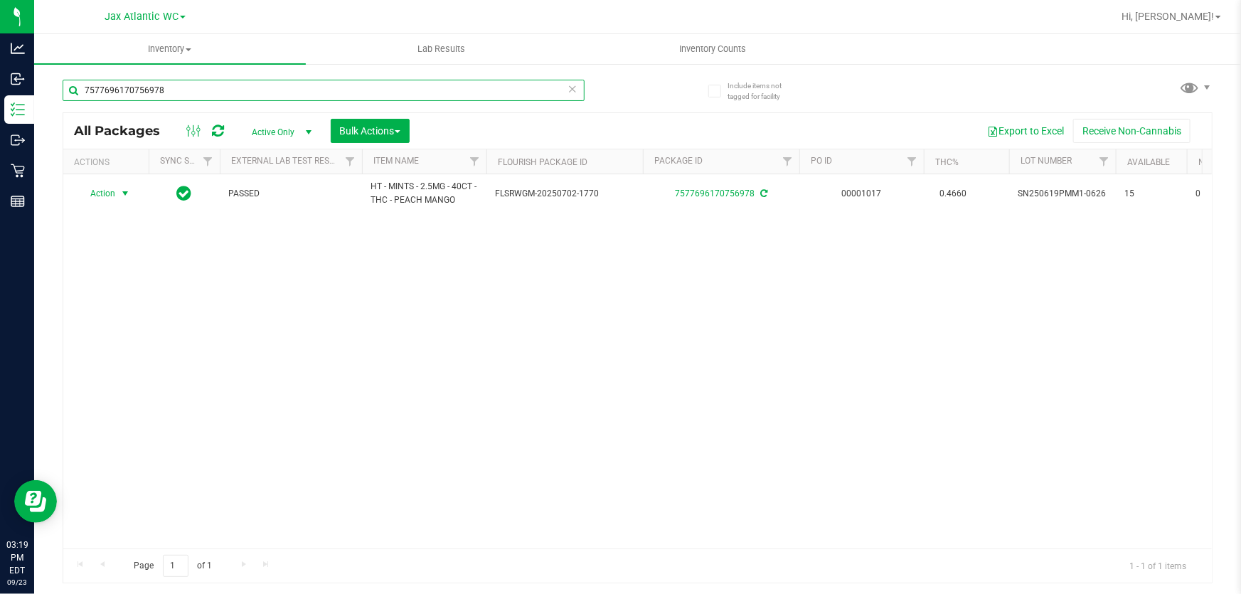
click at [370, 87] on input "7577696170756978" at bounding box center [324, 90] width 522 height 21
type input "5041"
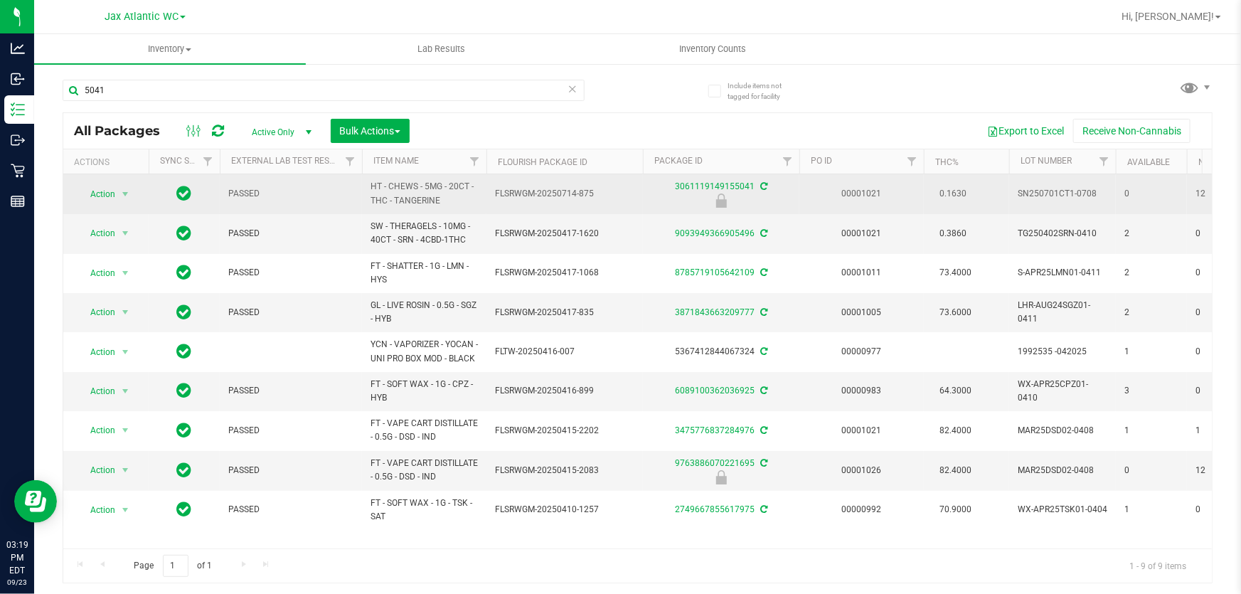
drag, startPoint x: 206, startPoint y: 207, endPoint x: 114, endPoint y: 189, distance: 93.4
click at [114, 189] on span "Action" at bounding box center [97, 194] width 38 height 20
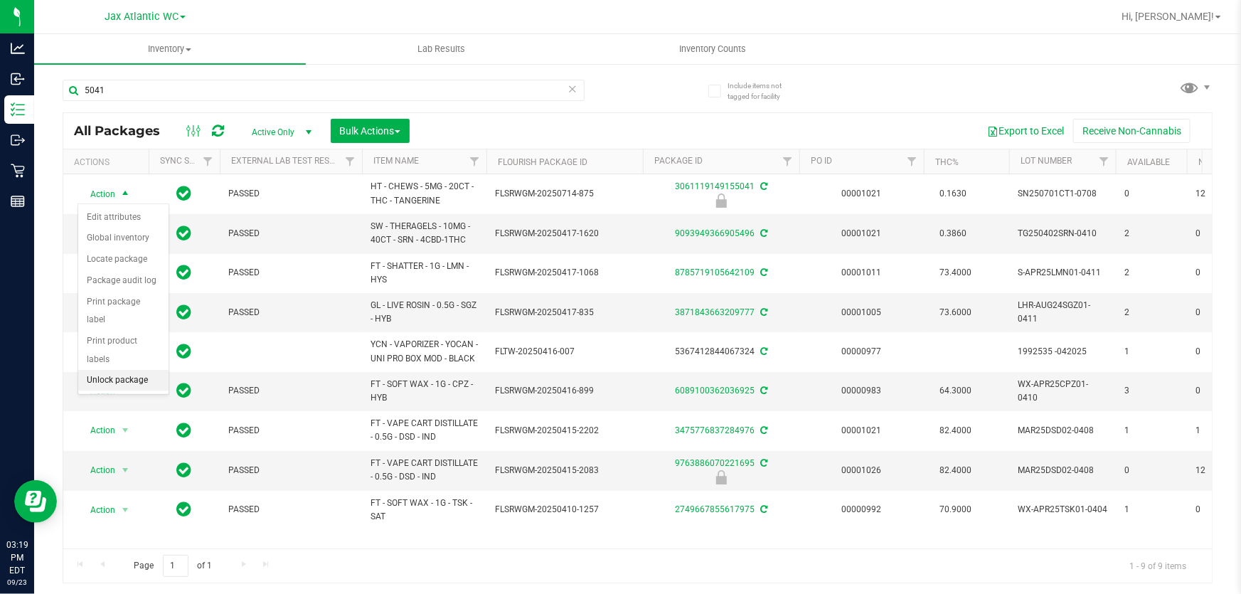
click at [125, 370] on li "Unlock package" at bounding box center [123, 380] width 90 height 21
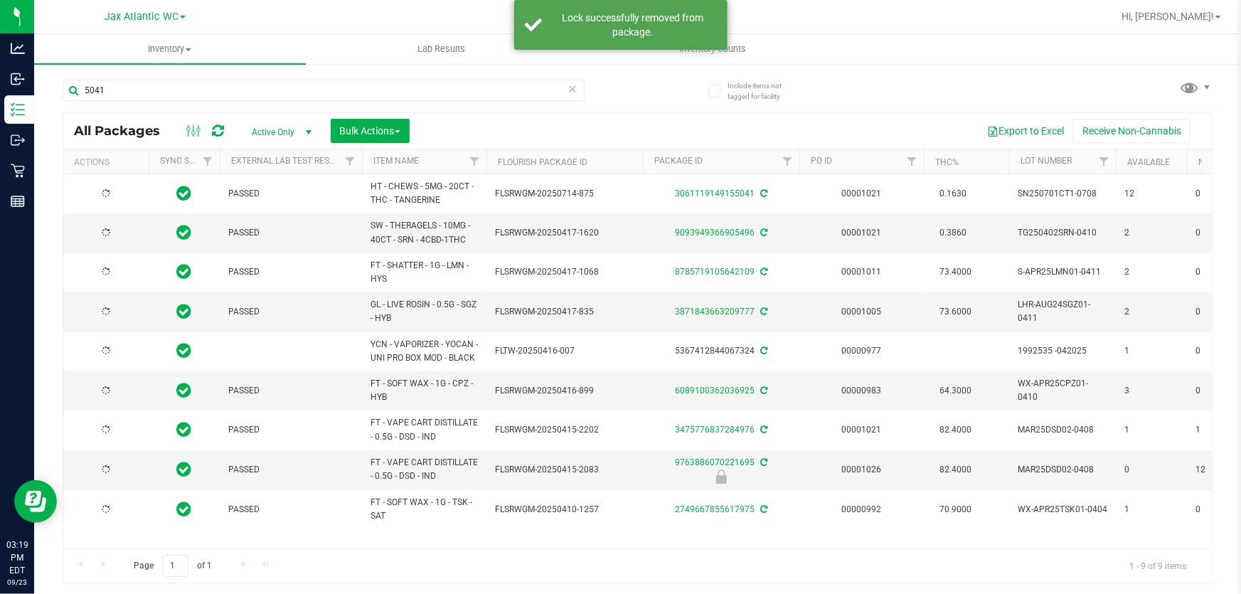
type input "[DATE]"
click at [119, 191] on span "select" at bounding box center [124, 193] width 11 height 11
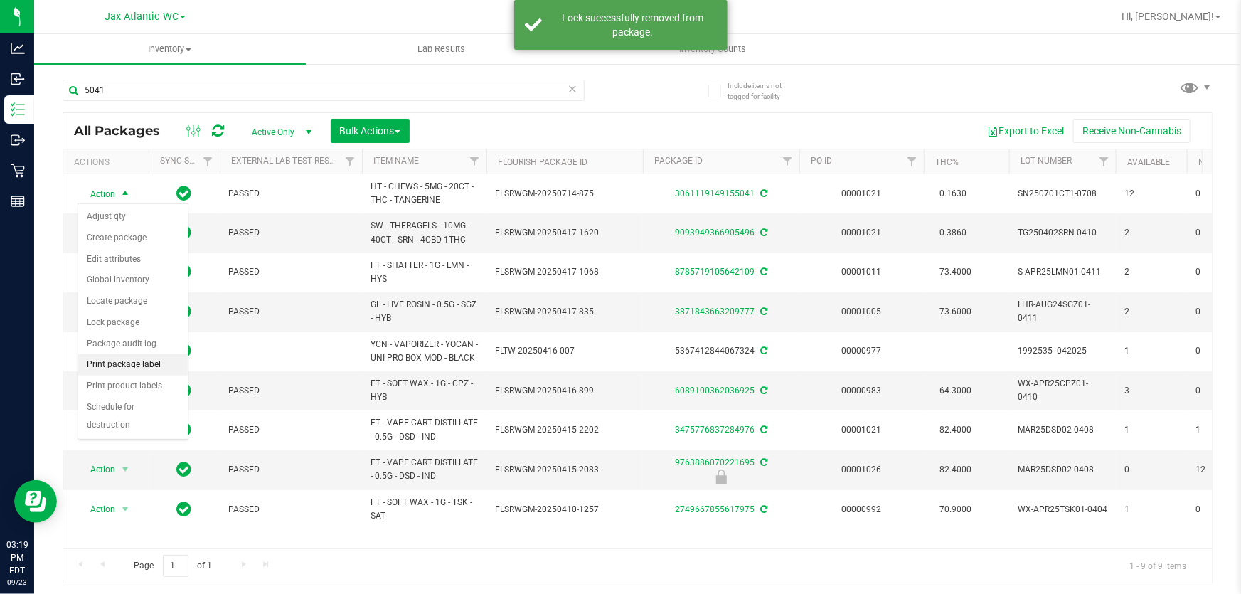
click at [117, 358] on li "Print package label" at bounding box center [133, 364] width 110 height 21
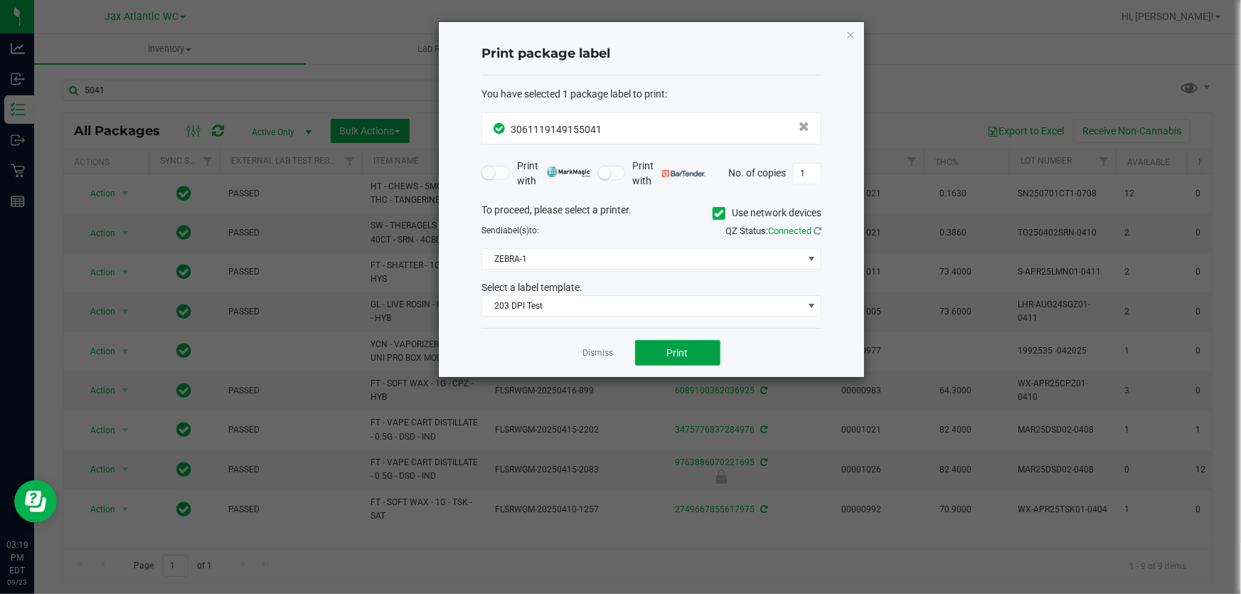
click at [671, 347] on span "Print" at bounding box center [677, 352] width 21 height 11
click at [612, 350] on link "Dismiss" at bounding box center [598, 353] width 31 height 12
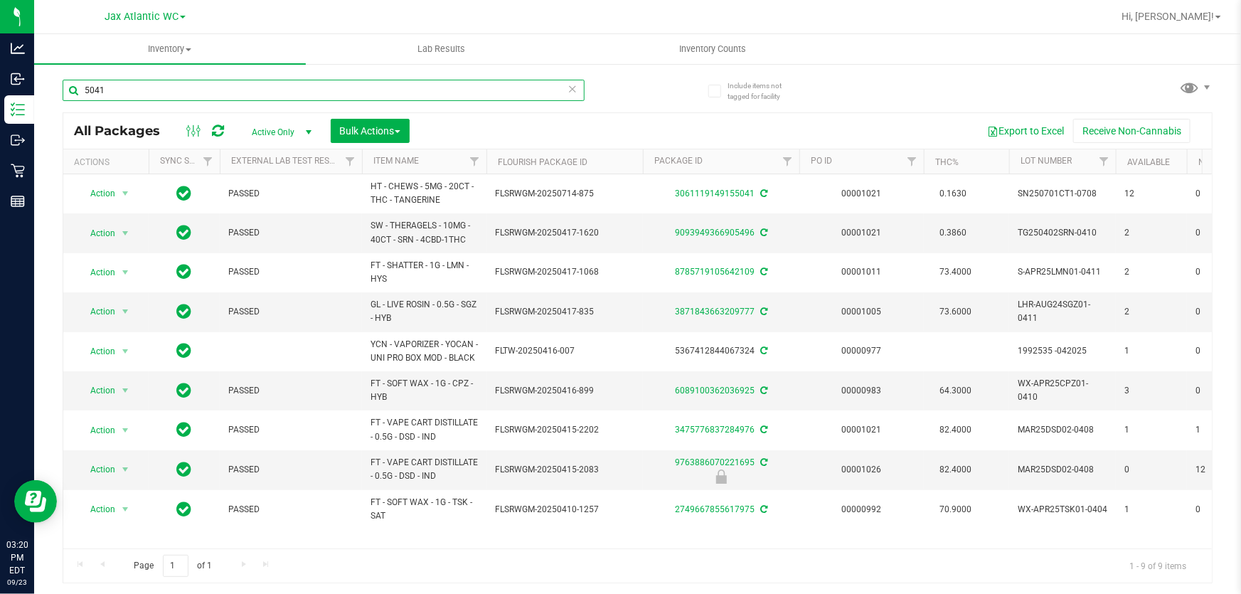
click at [330, 85] on input "5041" at bounding box center [324, 90] width 522 height 21
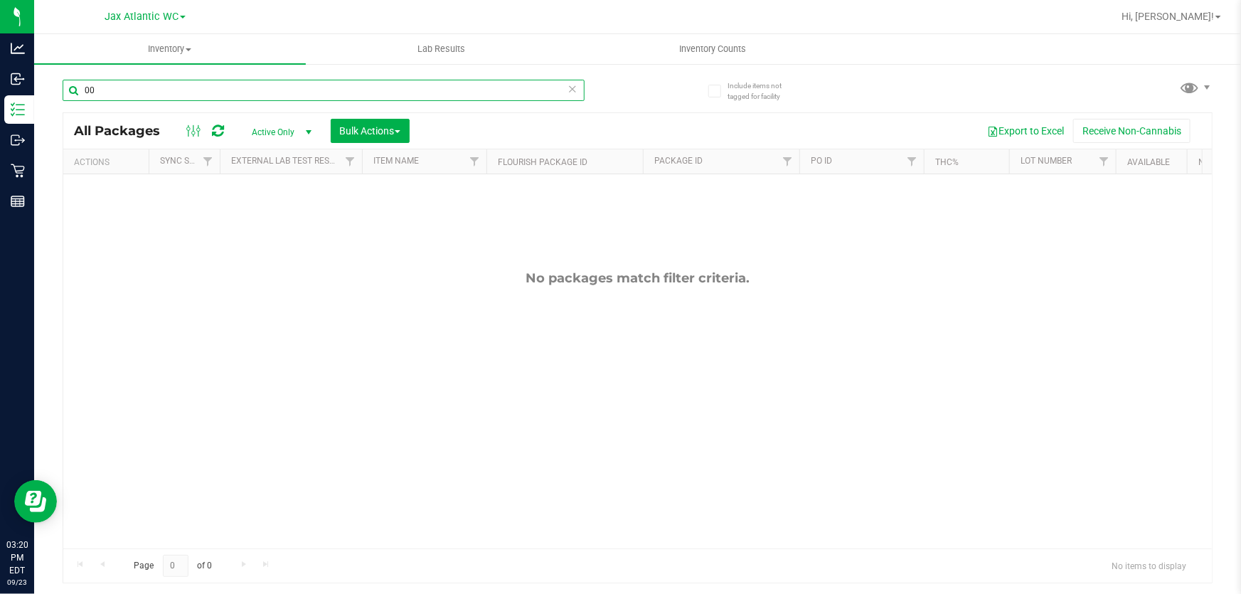
type input "0"
type input "8022"
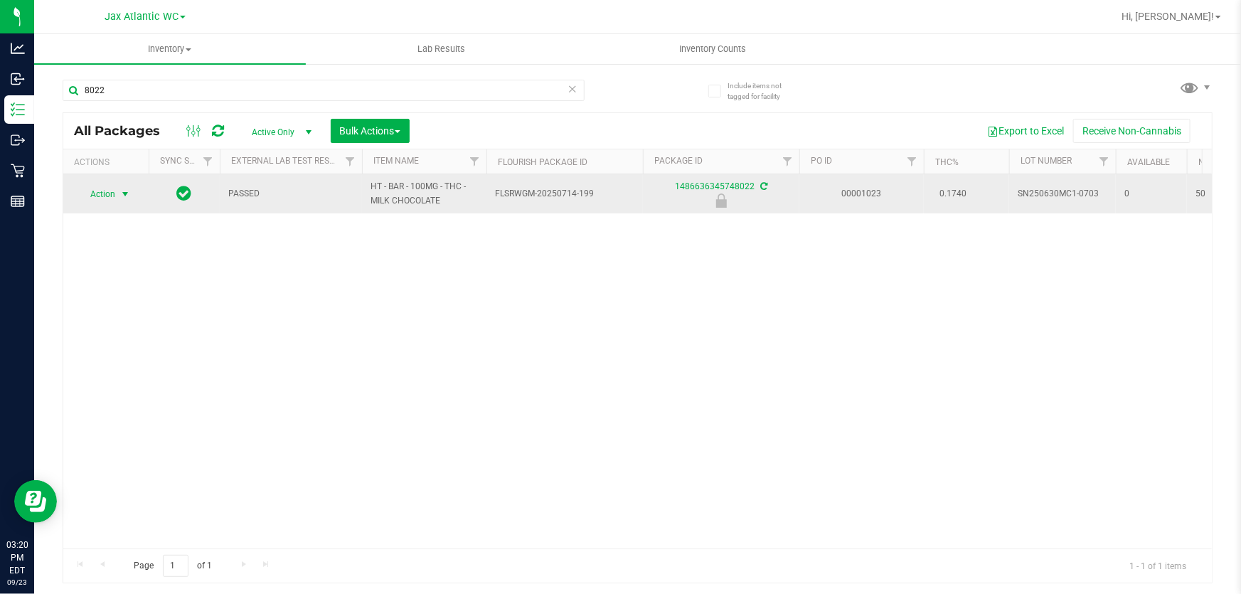
click at [78, 196] on span "Action" at bounding box center [97, 194] width 38 height 20
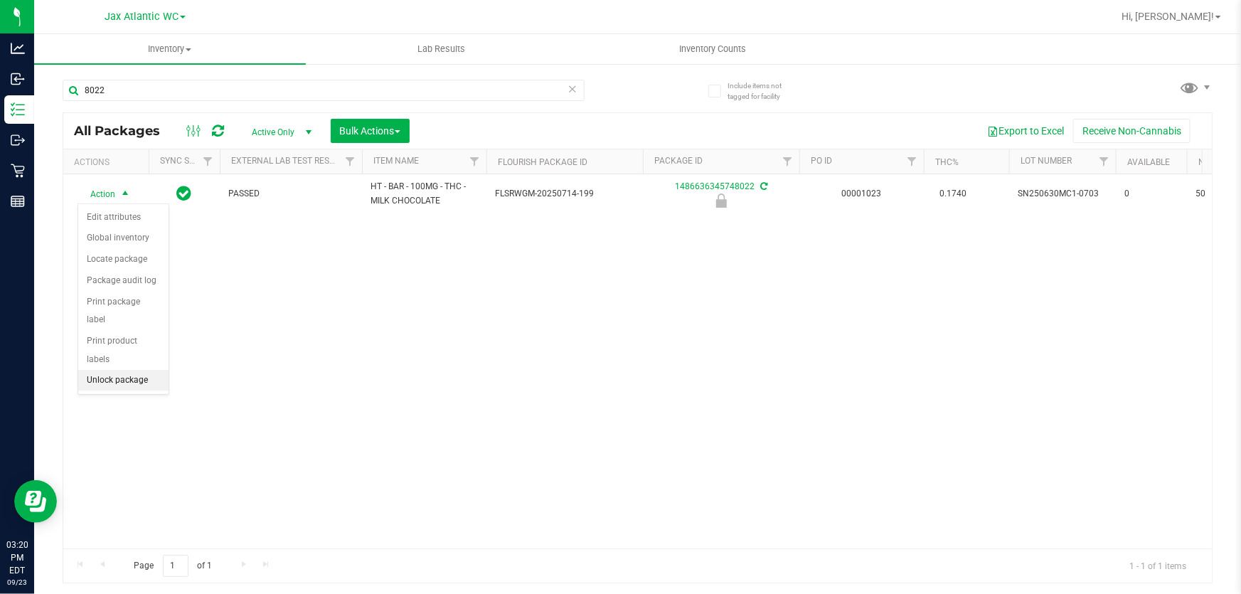
click at [119, 371] on ul "Edit attributes Global inventory Locate package Package audit log Print package…" at bounding box center [123, 299] width 90 height 184
click at [119, 370] on li "Unlock package" at bounding box center [123, 380] width 90 height 21
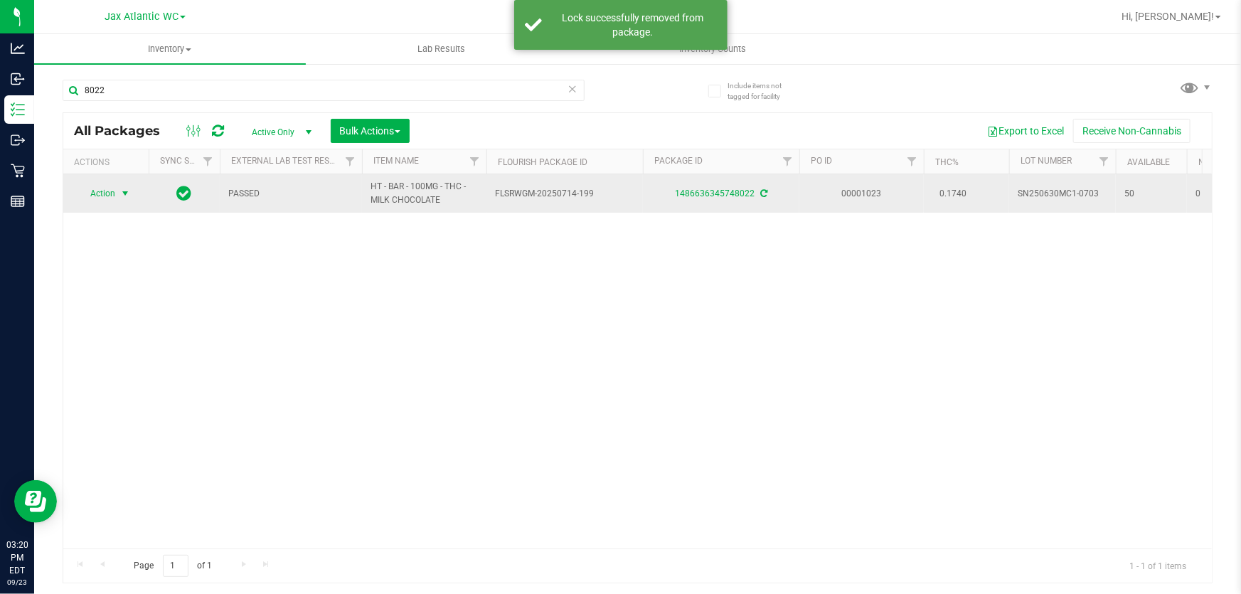
click at [122, 192] on span "select" at bounding box center [124, 193] width 11 height 11
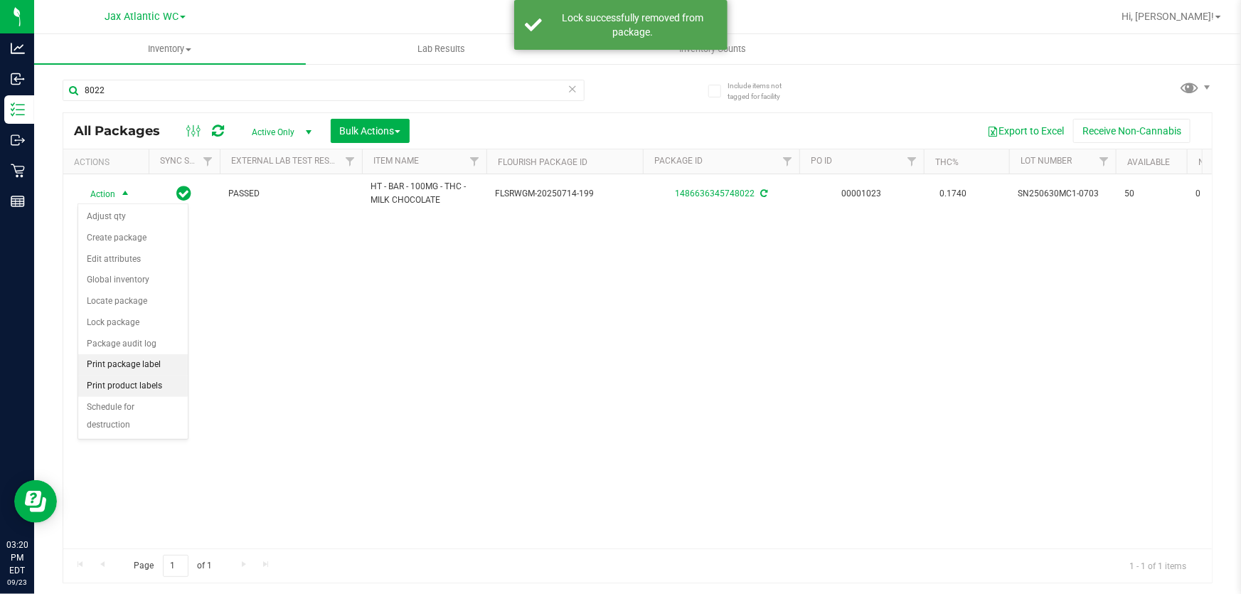
click at [154, 366] on li "Print package label" at bounding box center [133, 364] width 110 height 21
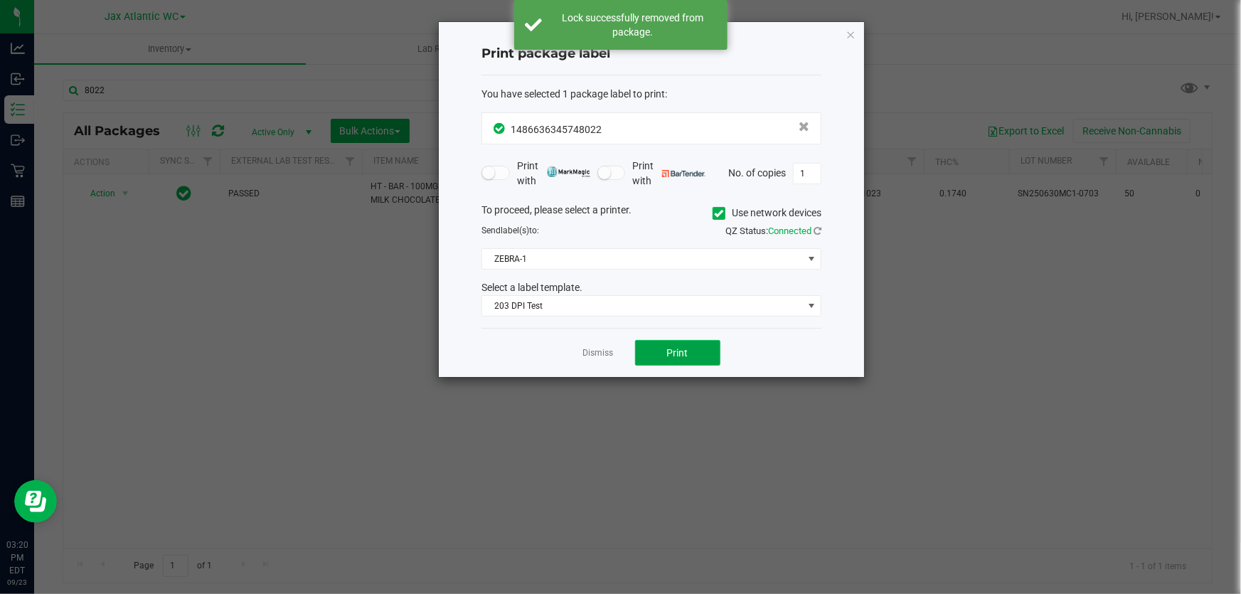
click at [681, 362] on button "Print" at bounding box center [677, 353] width 85 height 26
